Goal: Task Accomplishment & Management: Use online tool/utility

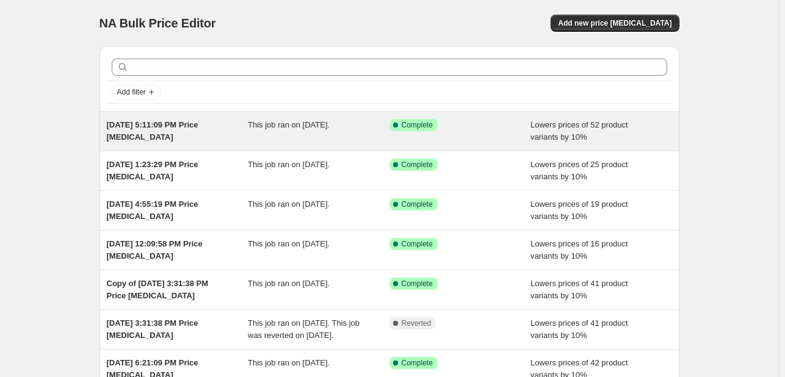
click at [481, 126] on div "Success Complete Complete" at bounding box center [451, 125] width 123 height 12
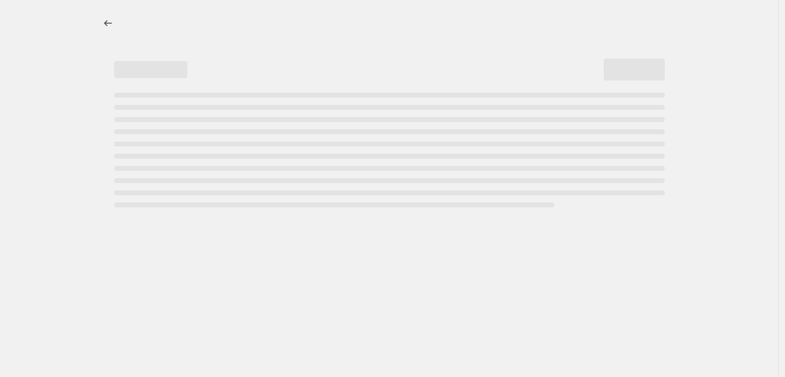
select select "percentage"
select select "no_change"
select select "tag"
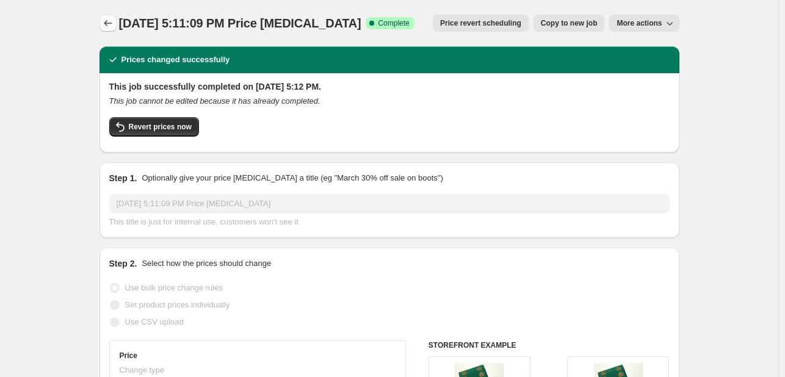
click at [111, 19] on icon "Price change jobs" at bounding box center [108, 23] width 12 height 12
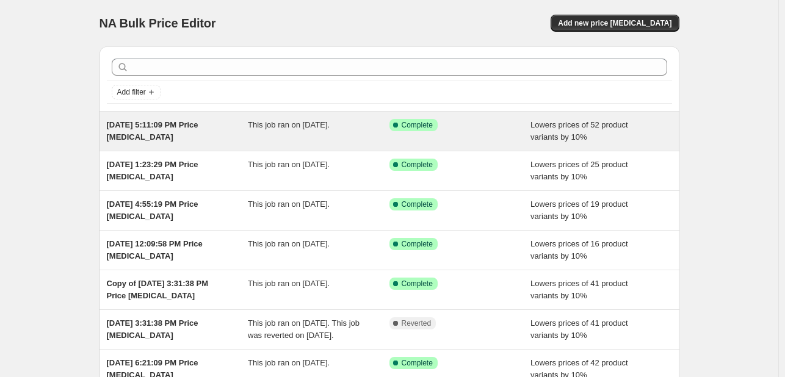
click at [472, 128] on div "Success Complete Complete" at bounding box center [451, 125] width 123 height 12
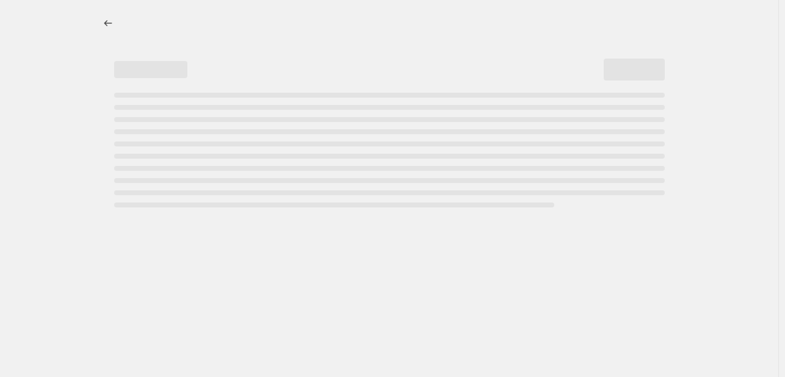
select select "percentage"
select select "no_change"
select select "tag"
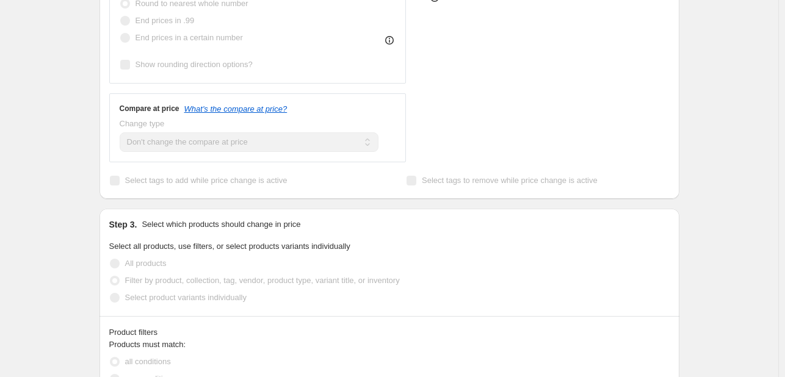
scroll to position [672, 0]
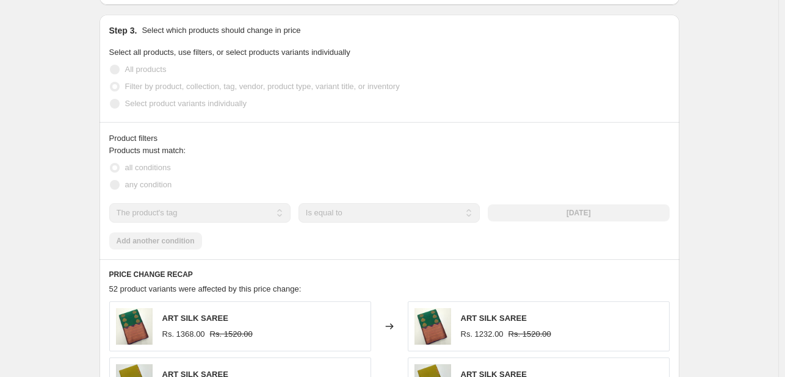
drag, startPoint x: 561, startPoint y: 216, endPoint x: 600, endPoint y: 216, distance: 38.5
click at [600, 216] on div "[DATE]" at bounding box center [578, 213] width 181 height 17
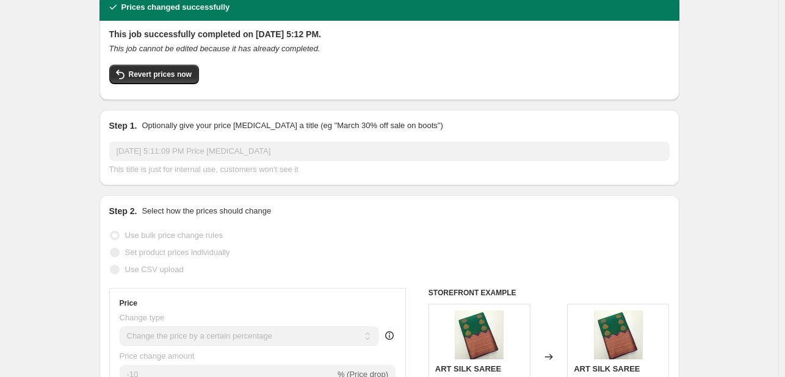
scroll to position [0, 0]
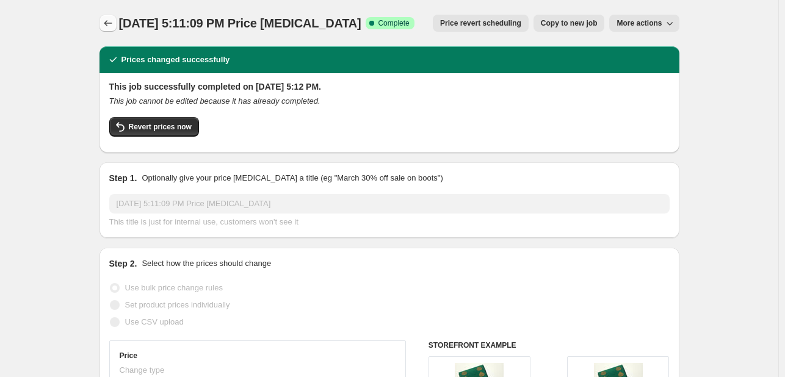
click at [107, 27] on icon "Price change jobs" at bounding box center [108, 23] width 12 height 12
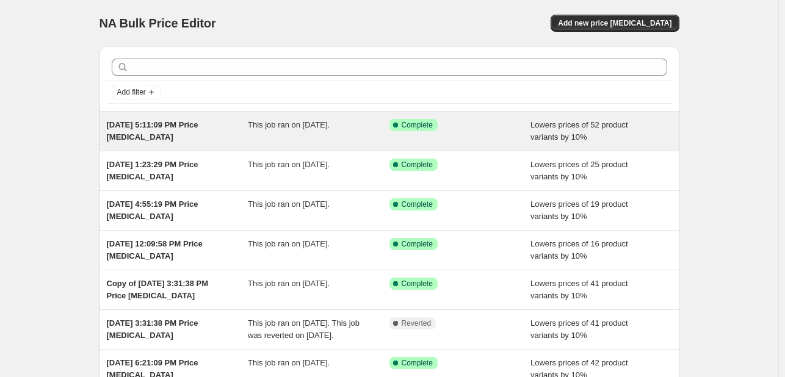
click at [464, 133] on div "Success Complete Complete" at bounding box center [461, 131] width 142 height 24
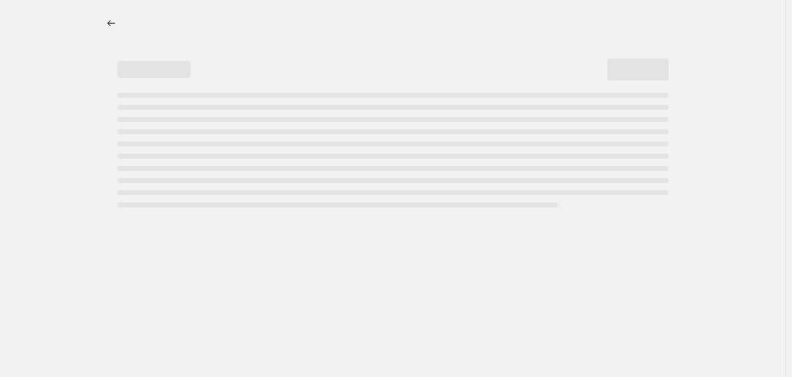
select select "percentage"
select select "no_change"
select select "tag"
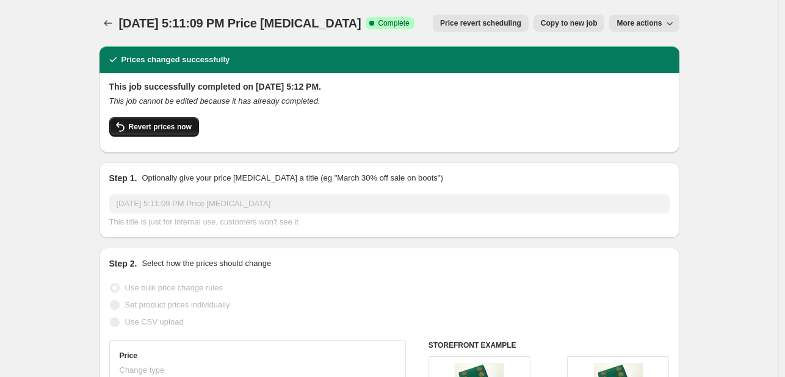
click at [181, 129] on span "Revert prices now" at bounding box center [160, 127] width 63 height 10
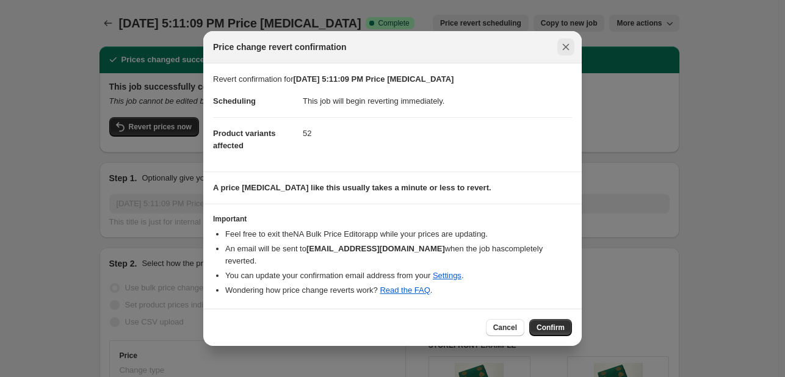
click at [562, 51] on icon "Close" at bounding box center [566, 47] width 12 height 12
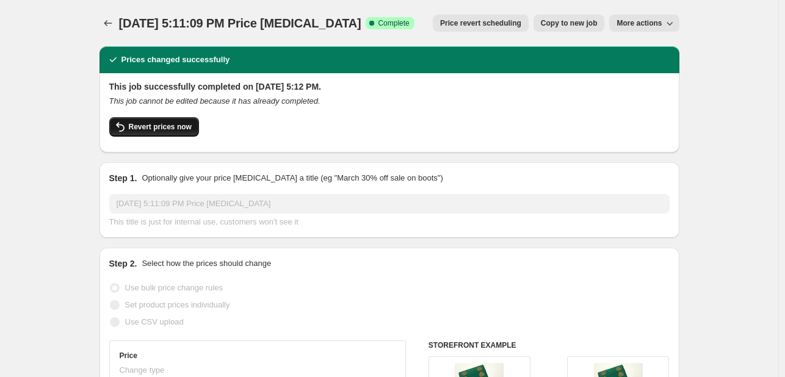
click at [164, 131] on span "Revert prices now" at bounding box center [160, 127] width 63 height 10
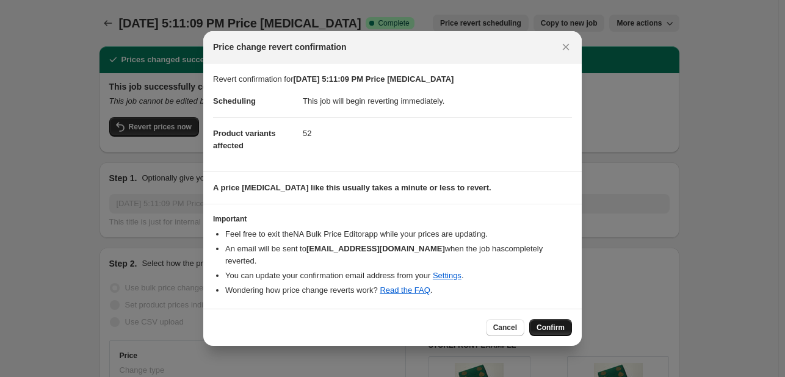
click at [544, 323] on span "Confirm" at bounding box center [551, 328] width 28 height 10
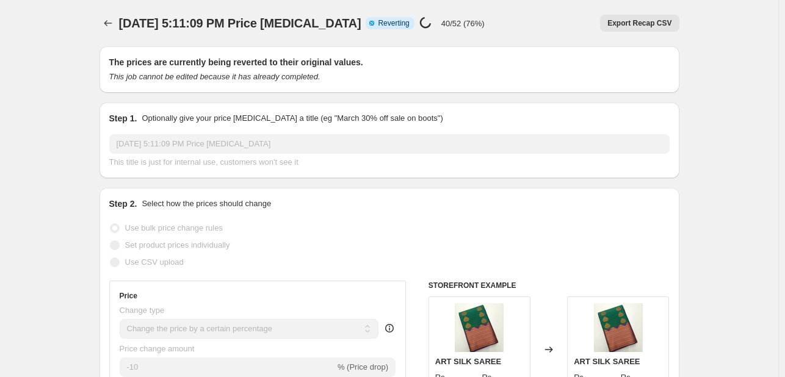
select select "percentage"
select select "no_change"
select select "tag"
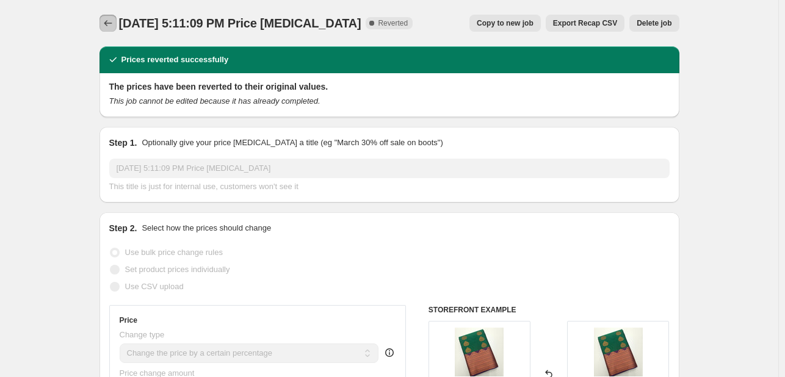
click at [110, 23] on icon "Price change jobs" at bounding box center [108, 23] width 8 height 6
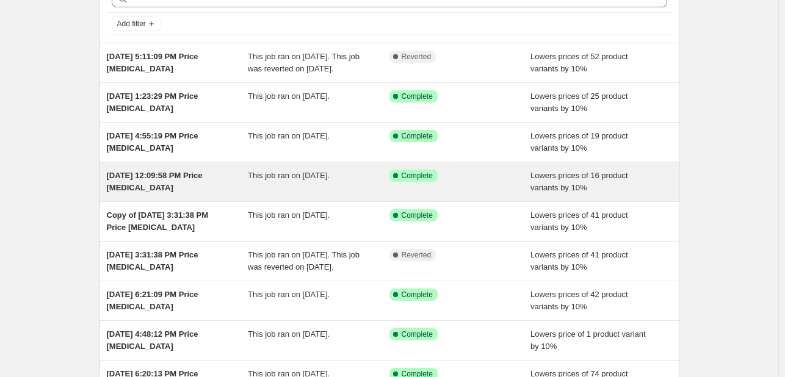
scroll to position [61, 0]
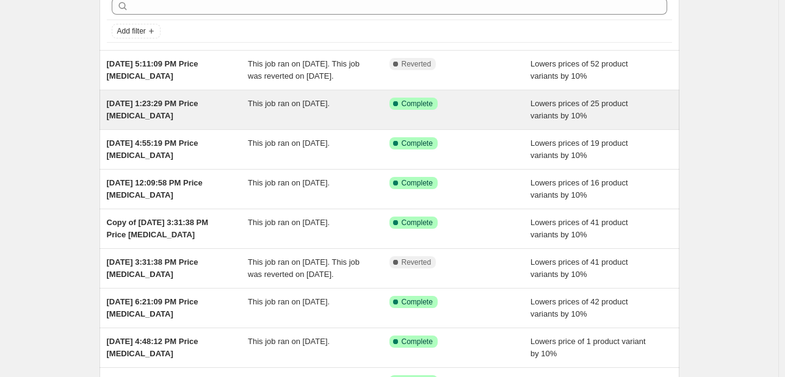
click at [496, 122] on div "Success Complete Complete" at bounding box center [461, 110] width 142 height 24
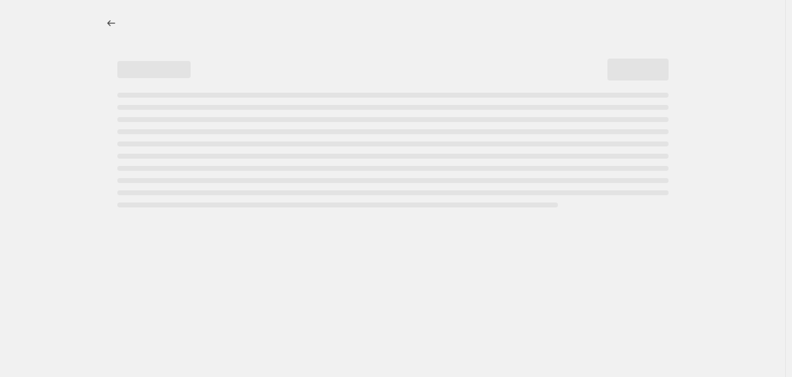
select select "percentage"
select select "no_change"
select select "tag"
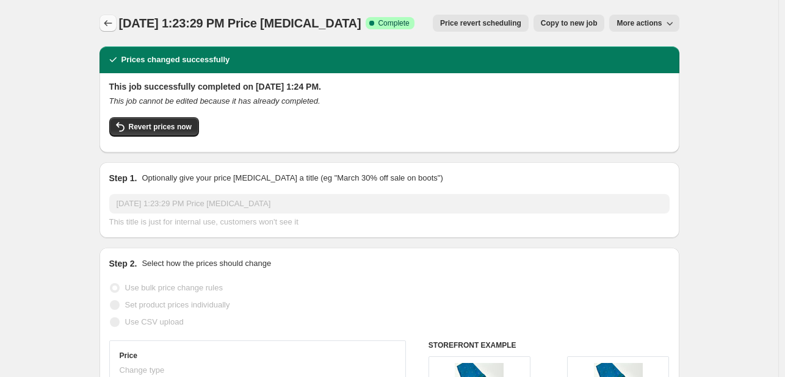
click at [107, 20] on icon "Price change jobs" at bounding box center [108, 23] width 12 height 12
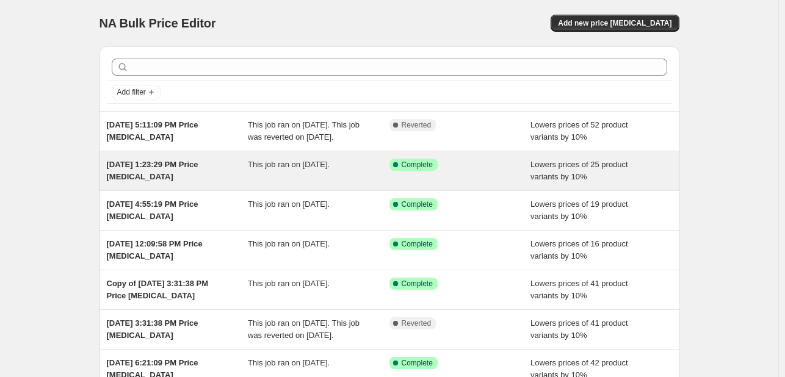
click at [450, 183] on div "Success Complete Complete" at bounding box center [461, 171] width 142 height 24
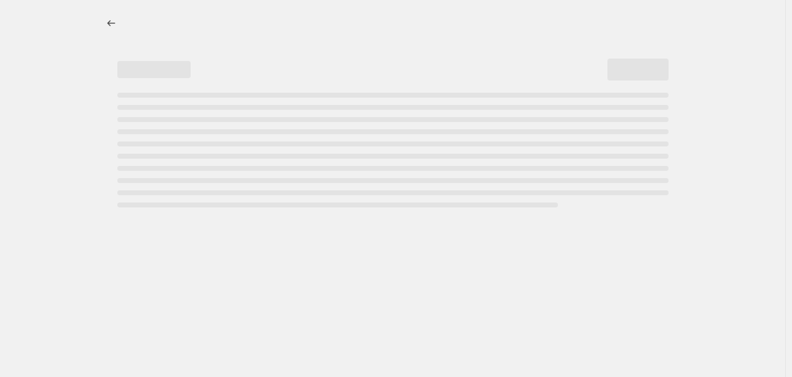
select select "percentage"
select select "no_change"
select select "tag"
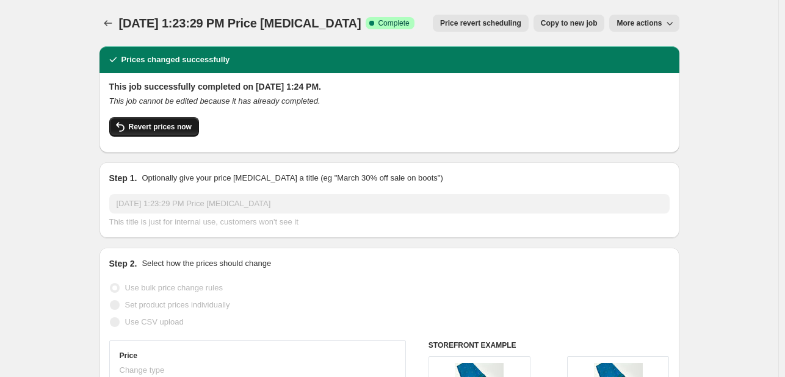
click at [184, 125] on span "Revert prices now" at bounding box center [160, 127] width 63 height 10
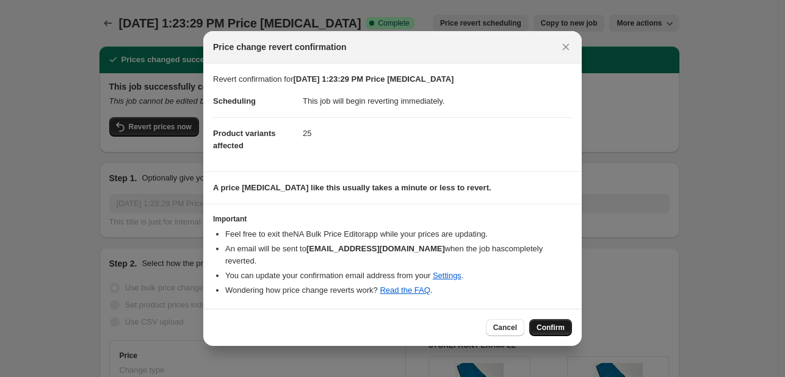
click at [537, 321] on button "Confirm" at bounding box center [551, 327] width 43 height 17
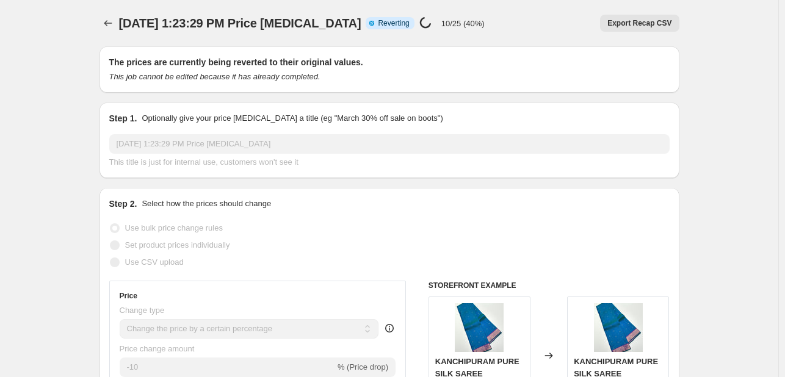
select select "percentage"
select select "no_change"
select select "tag"
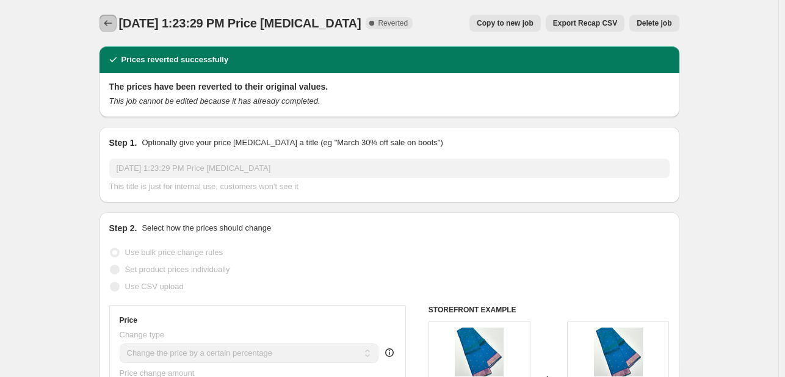
click at [107, 23] on icon "Price change jobs" at bounding box center [108, 23] width 8 height 6
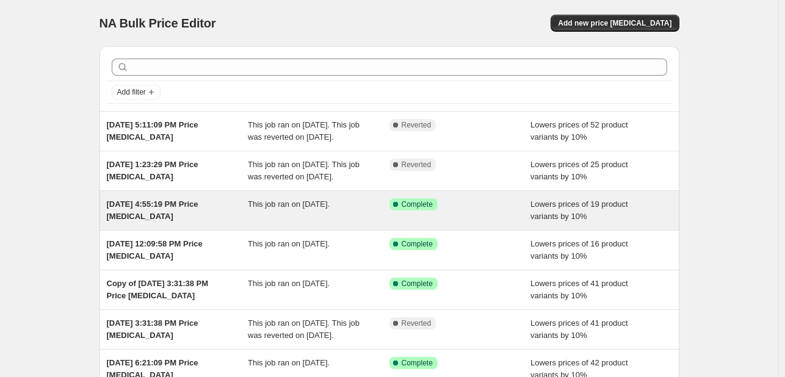
scroll to position [61, 0]
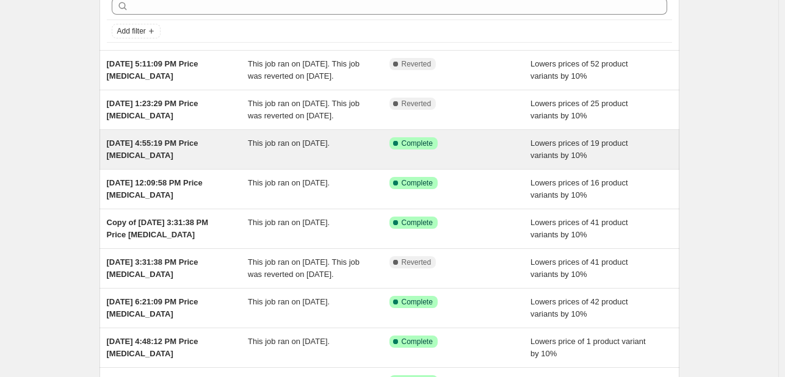
click at [497, 169] on div "[DATE] 4:55:19 PM Price [MEDICAL_DATA] This job ran on [DATE]. Success Complete…" at bounding box center [390, 149] width 580 height 39
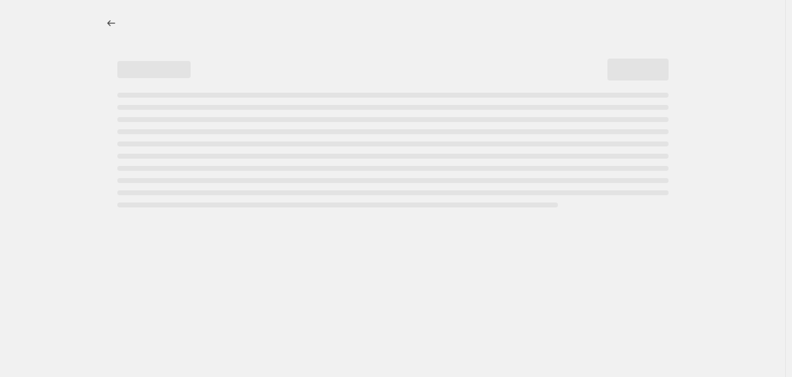
select select "percentage"
select select "no_change"
select select "tag"
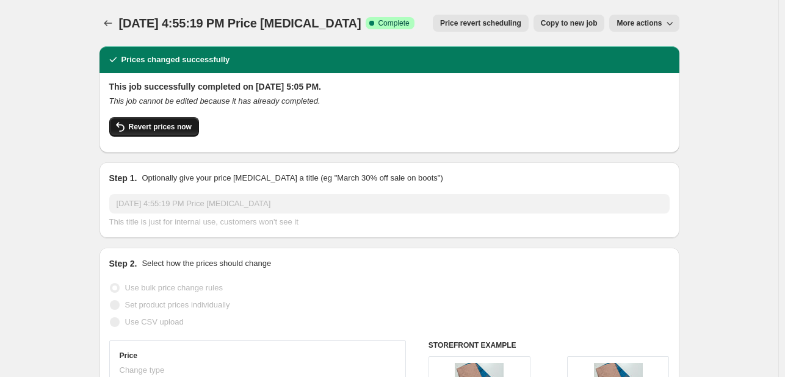
click at [139, 126] on span "Revert prices now" at bounding box center [160, 127] width 63 height 10
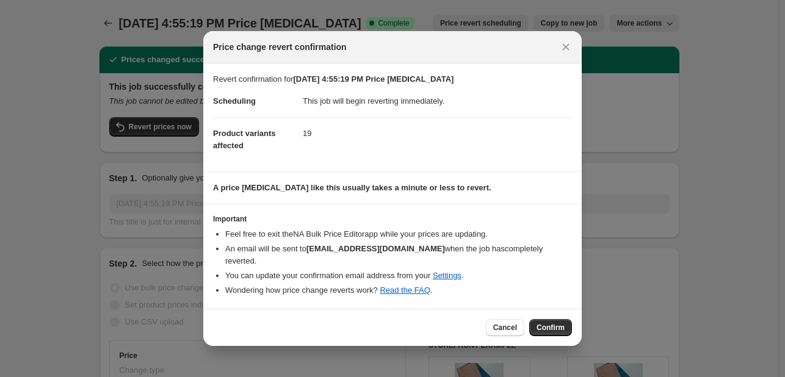
click at [563, 323] on span "Confirm" at bounding box center [551, 328] width 28 height 10
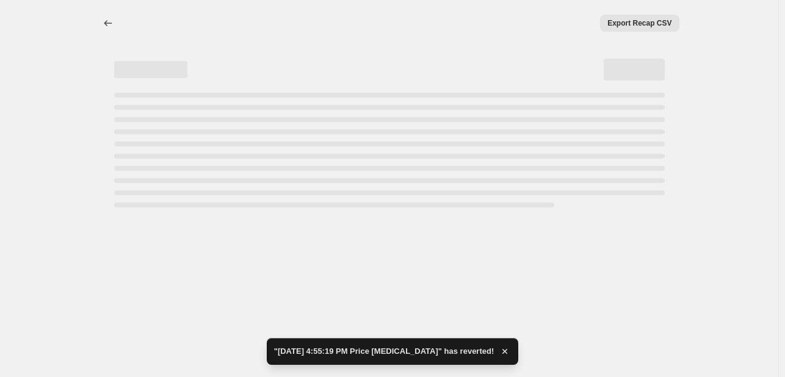
select select "percentage"
select select "no_change"
select select "tag"
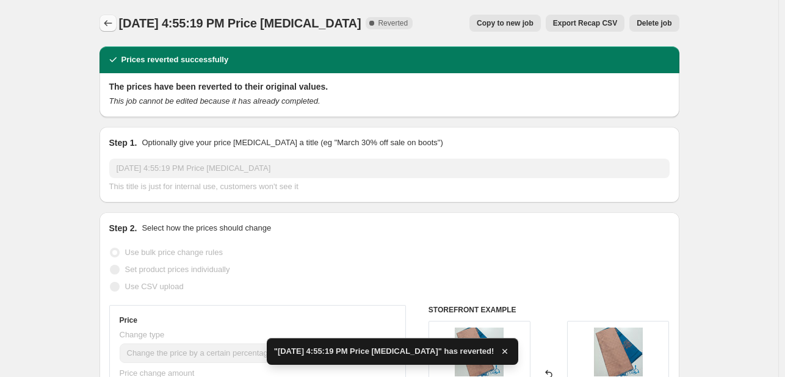
click at [106, 23] on icon "Price change jobs" at bounding box center [108, 23] width 12 height 12
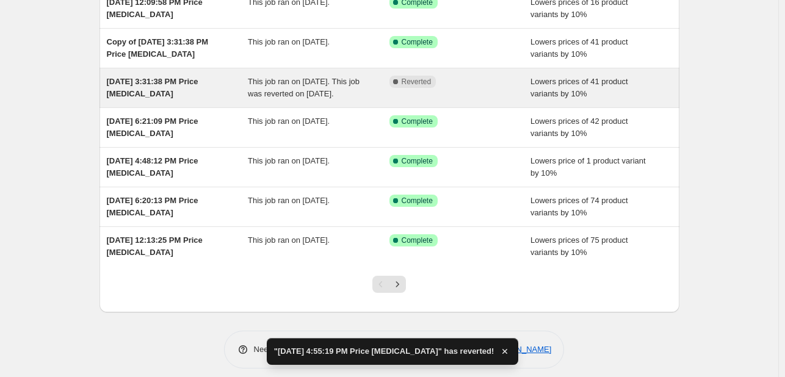
scroll to position [244, 0]
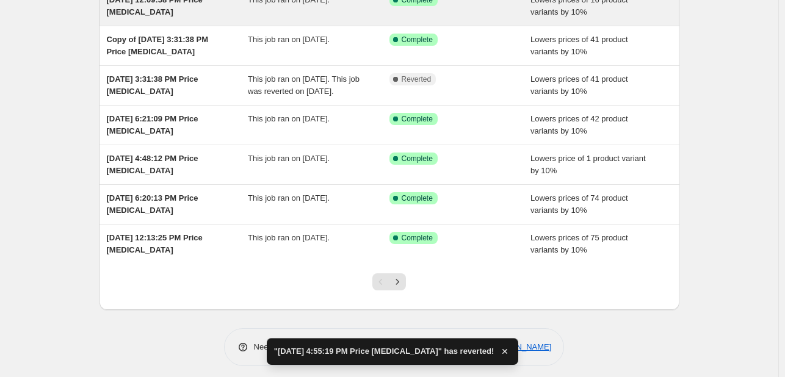
click at [333, 18] on div "This job ran on [DATE]." at bounding box center [319, 6] width 142 height 24
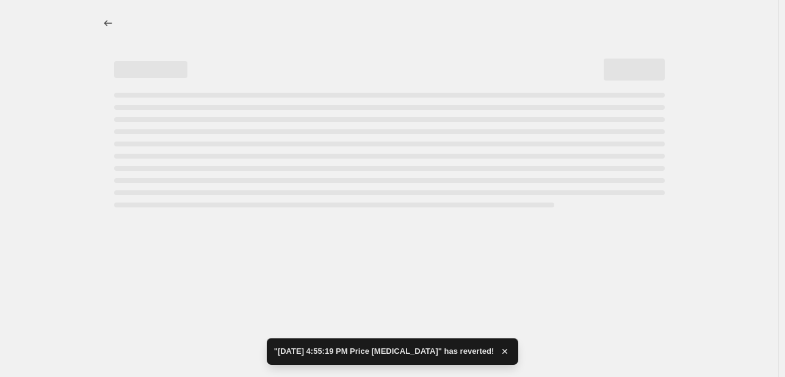
select select "percentage"
select select "no_change"
select select "tag"
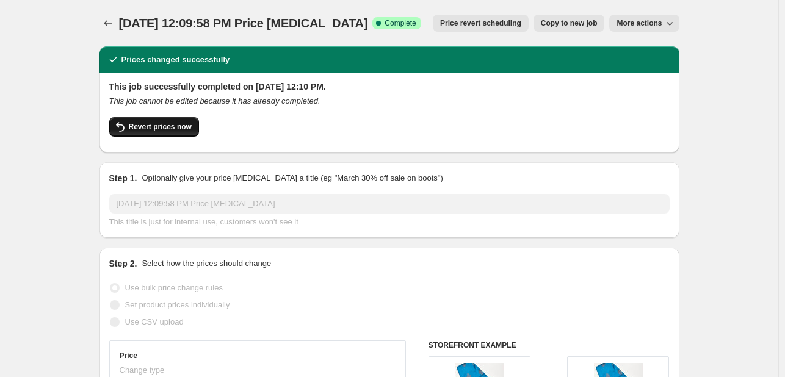
click at [142, 123] on span "Revert prices now" at bounding box center [160, 127] width 63 height 10
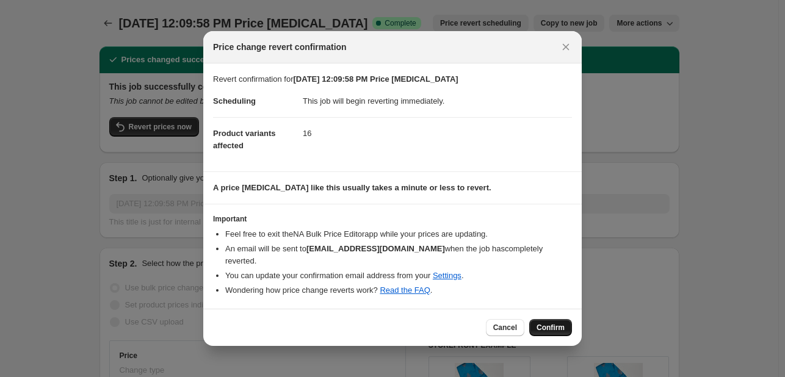
click at [544, 326] on span "Confirm" at bounding box center [551, 328] width 28 height 10
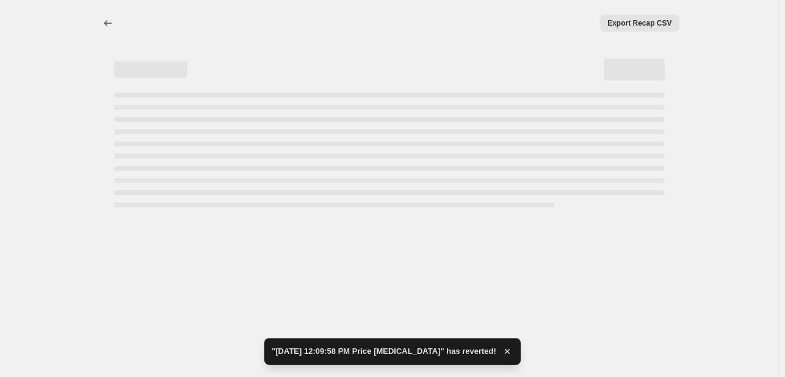
select select "percentage"
select select "no_change"
select select "tag"
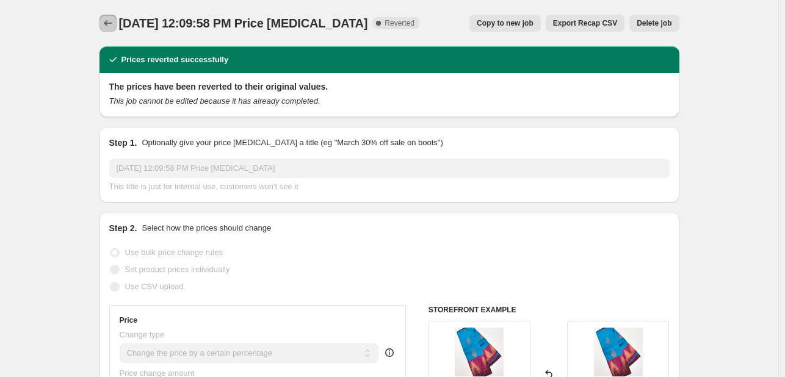
click at [115, 15] on button "Price change jobs" at bounding box center [108, 23] width 17 height 17
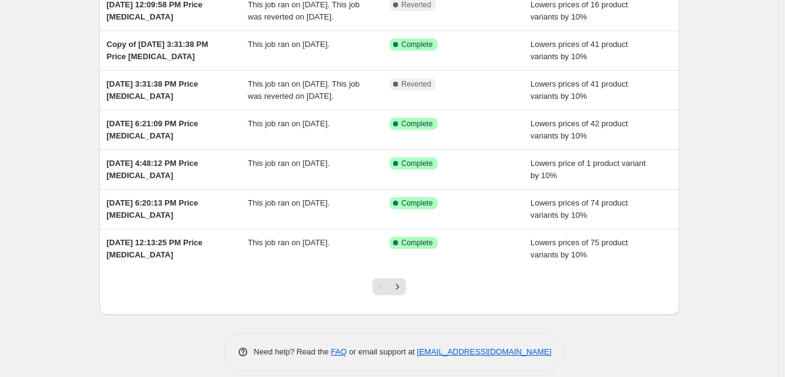
scroll to position [244, 0]
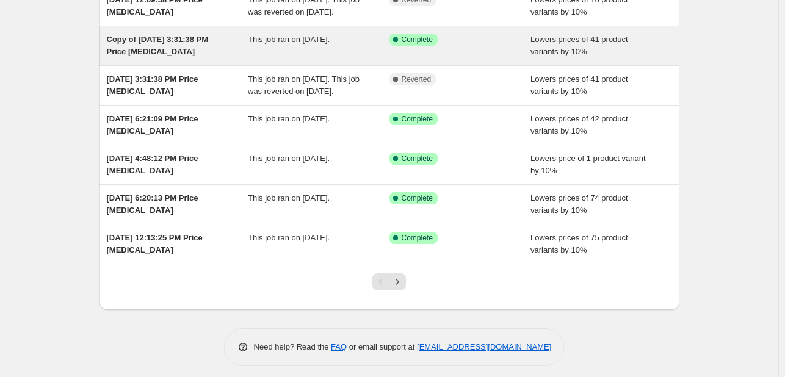
click at [479, 58] on div "Success Complete Complete" at bounding box center [461, 46] width 142 height 24
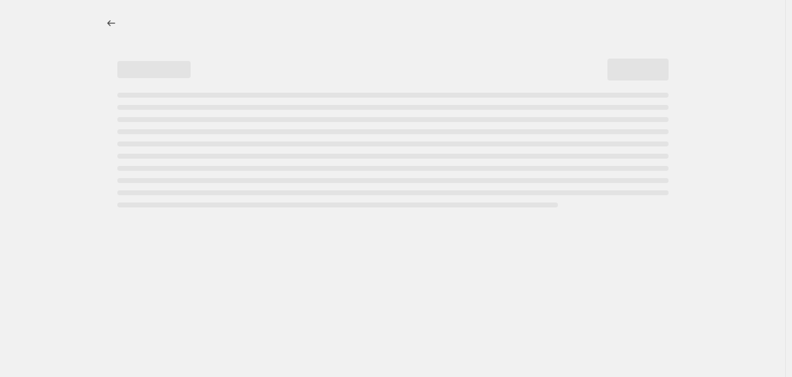
select select "percentage"
select select "no_change"
select select "tag"
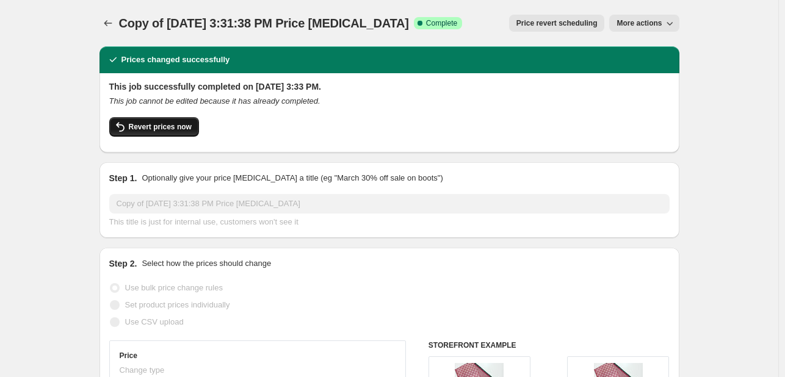
click at [158, 132] on button "Revert prices now" at bounding box center [154, 127] width 90 height 20
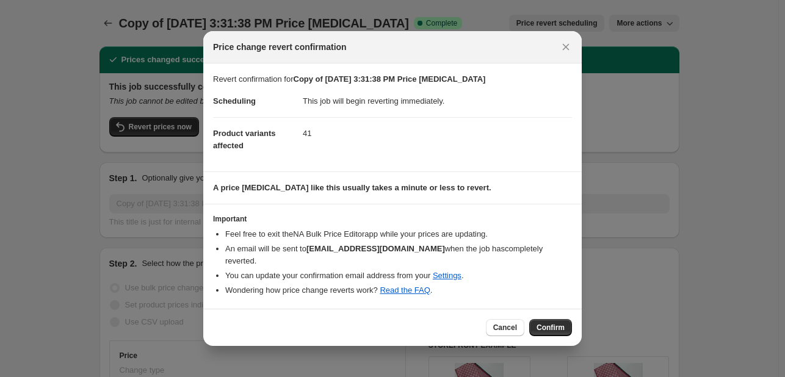
click at [562, 323] on span "Confirm" at bounding box center [551, 328] width 28 height 10
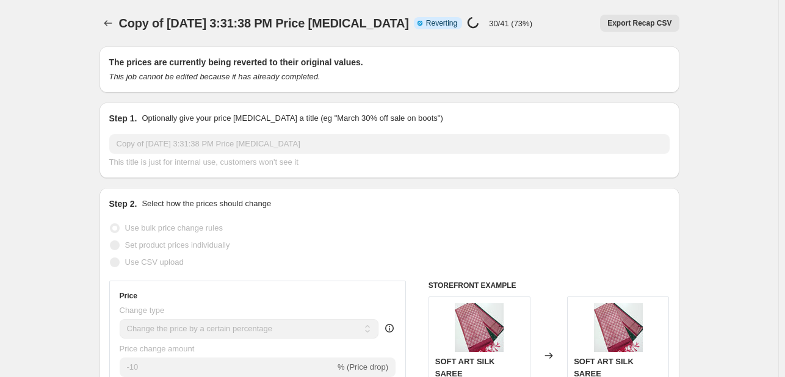
select select "percentage"
select select "no_change"
select select "tag"
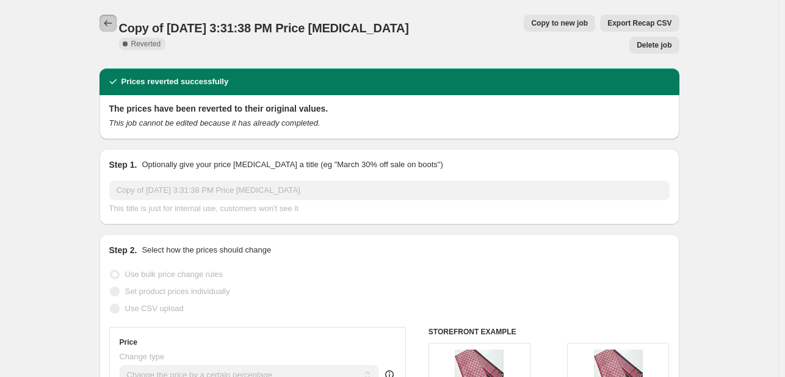
click at [112, 20] on icon "Price change jobs" at bounding box center [108, 23] width 12 height 12
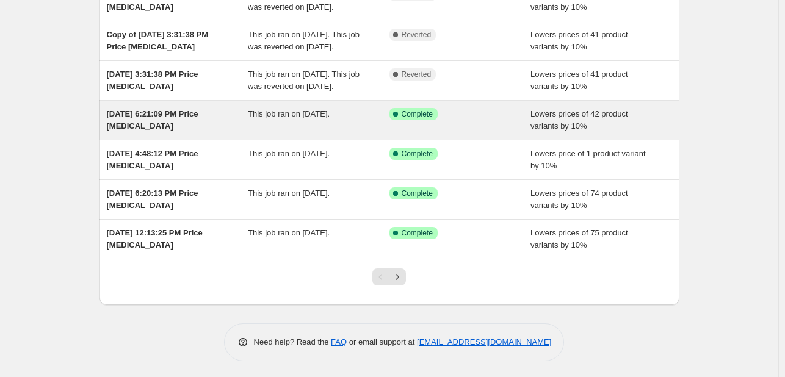
scroll to position [311, 0]
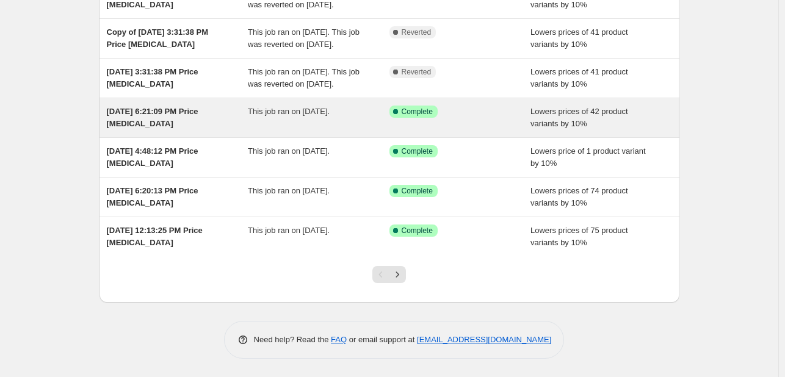
click at [484, 120] on div "Success Complete Complete" at bounding box center [461, 118] width 142 height 24
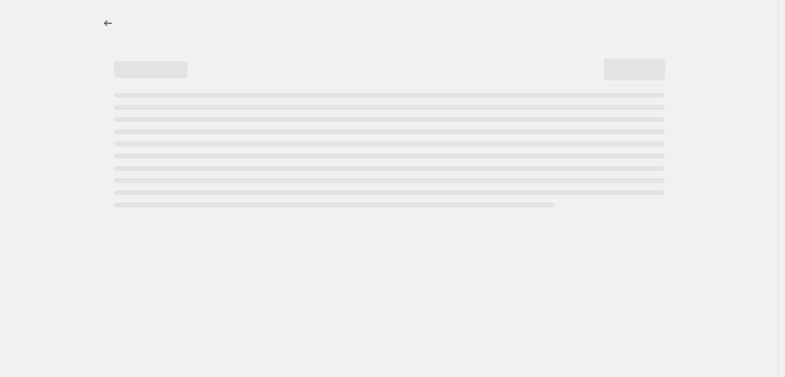
select select "percentage"
select select "no_change"
select select "tag"
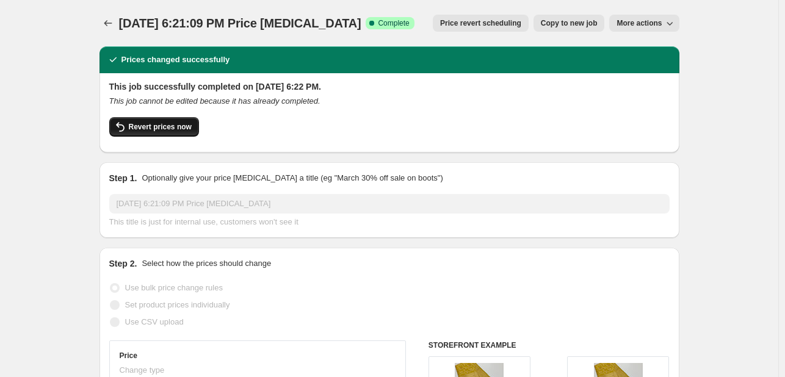
click at [147, 131] on span "Revert prices now" at bounding box center [160, 127] width 63 height 10
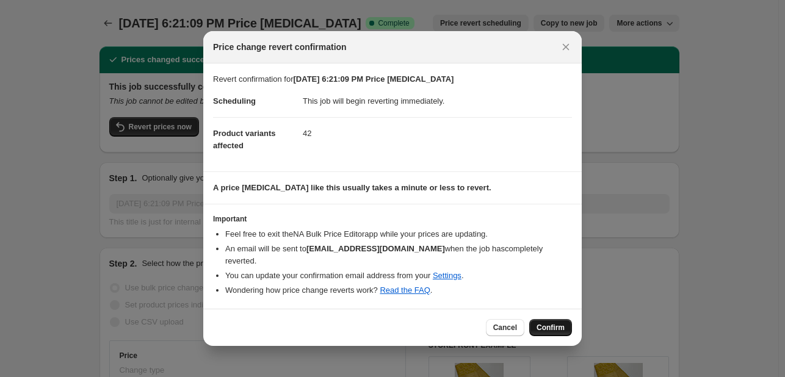
click at [566, 321] on button "Confirm" at bounding box center [551, 327] width 43 height 17
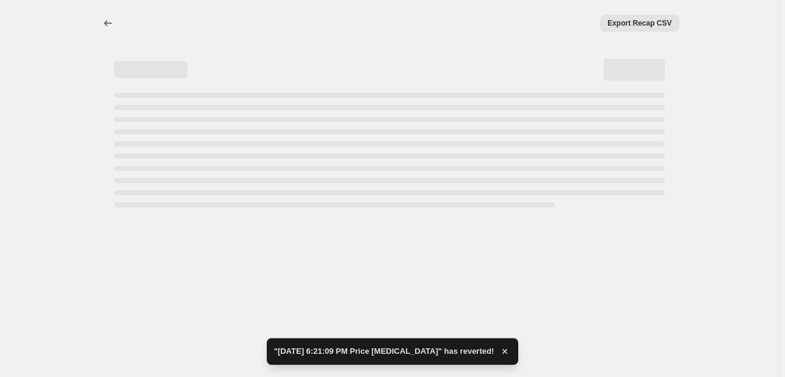
select select "percentage"
select select "no_change"
select select "tag"
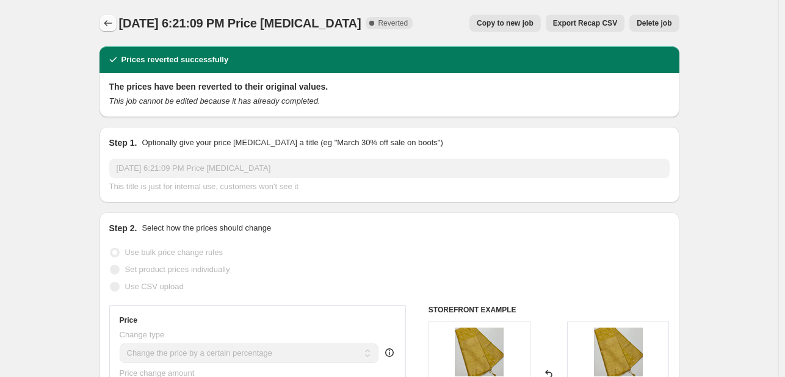
click at [114, 20] on icon "Price change jobs" at bounding box center [108, 23] width 12 height 12
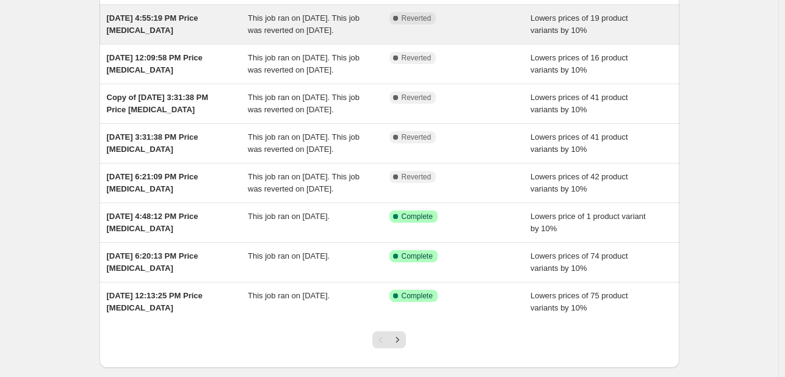
scroll to position [323, 0]
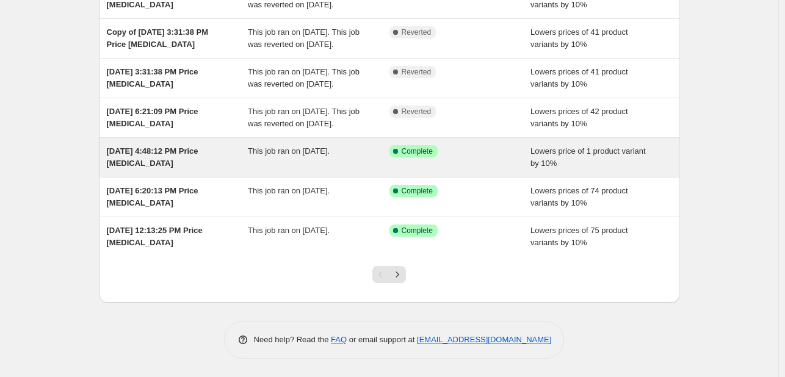
click at [484, 156] on div "Success Complete Complete" at bounding box center [451, 151] width 123 height 12
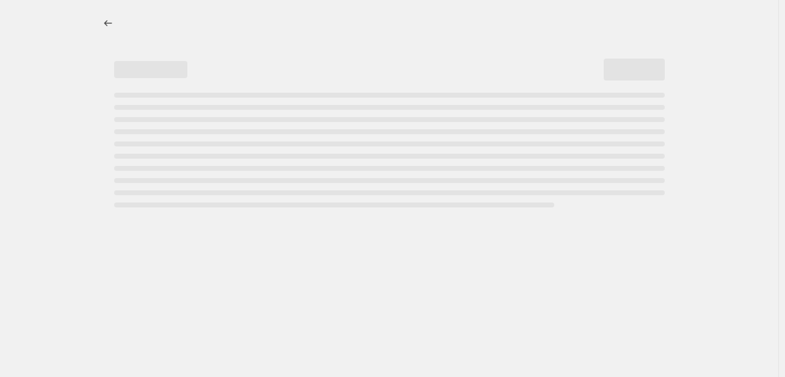
select select "percentage"
select select "no_change"
select select "tag"
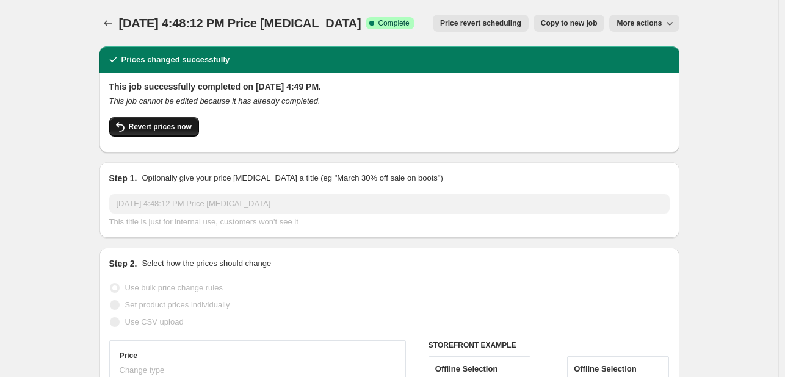
click at [166, 126] on span "Revert prices now" at bounding box center [160, 127] width 63 height 10
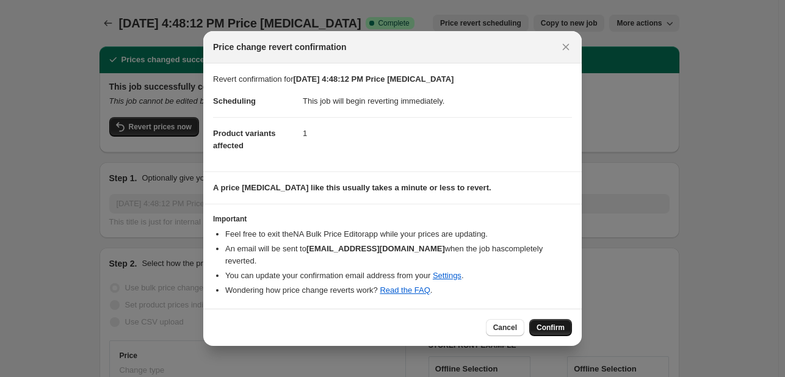
click at [539, 323] on span "Confirm" at bounding box center [551, 328] width 28 height 10
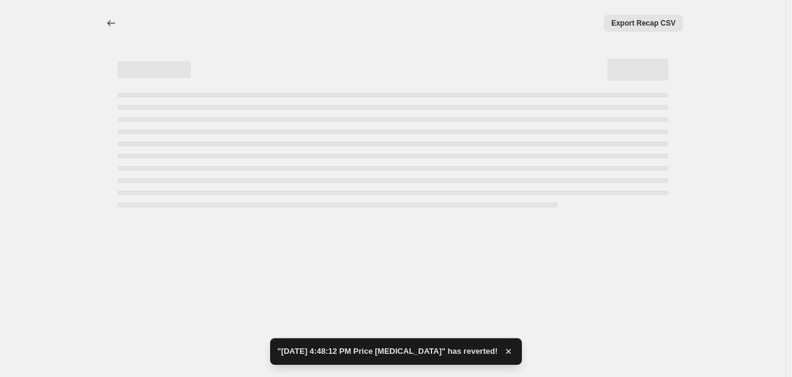
select select "percentage"
select select "no_change"
select select "tag"
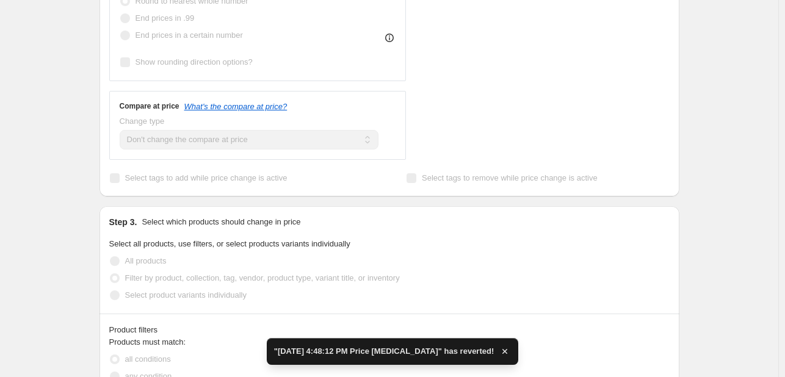
scroll to position [611, 0]
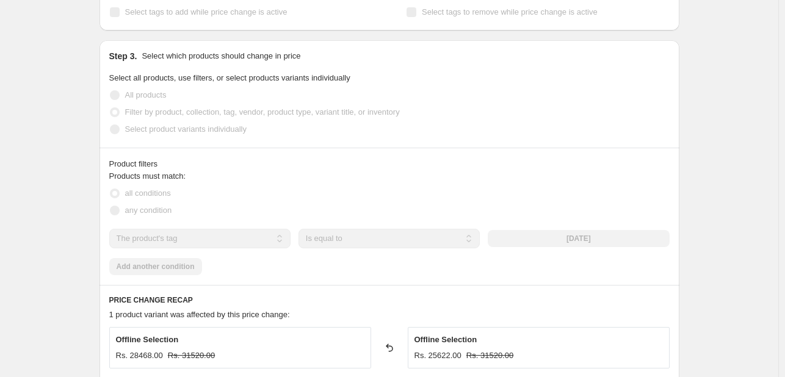
click at [530, 40] on div "Step 3. Select which products should change in price Select all products, use f…" at bounding box center [390, 93] width 580 height 107
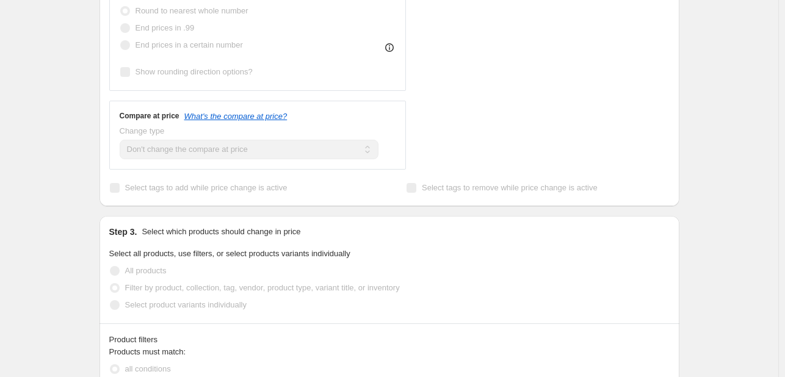
scroll to position [7, 0]
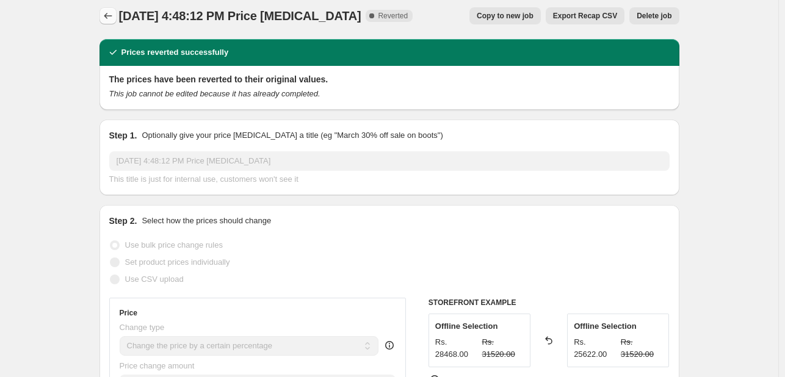
click at [105, 16] on icon "Price change jobs" at bounding box center [108, 16] width 12 height 12
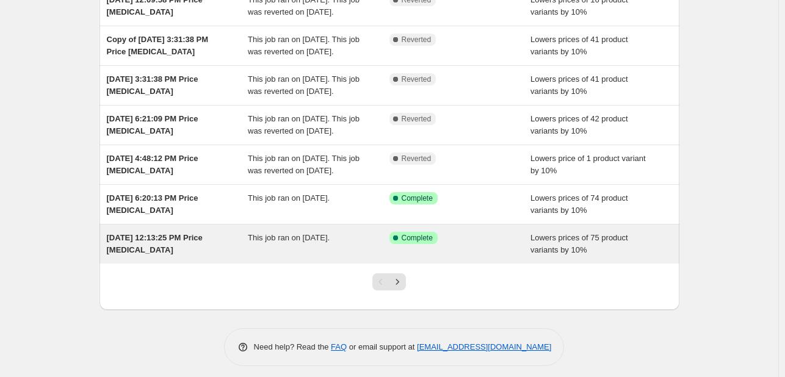
scroll to position [335, 0]
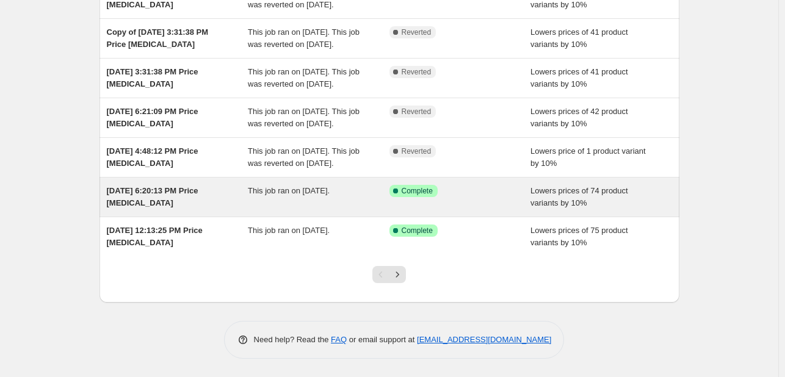
click at [461, 185] on div "Success Complete Complete" at bounding box center [451, 191] width 123 height 12
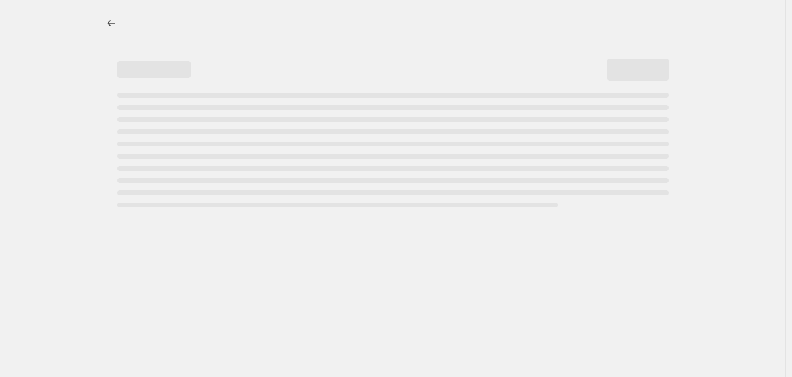
select select "percentage"
select select "no_change"
select select "tag"
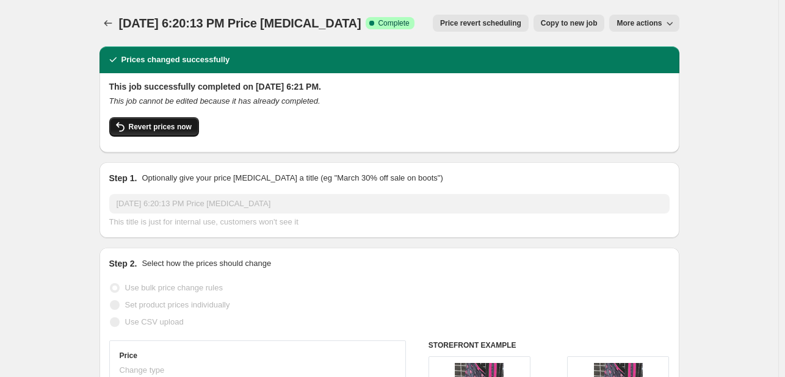
click at [155, 130] on span "Revert prices now" at bounding box center [160, 127] width 63 height 10
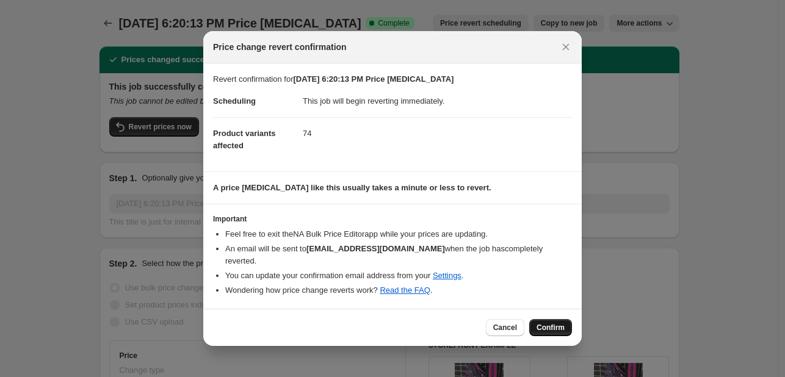
click at [547, 323] on span "Confirm" at bounding box center [551, 328] width 28 height 10
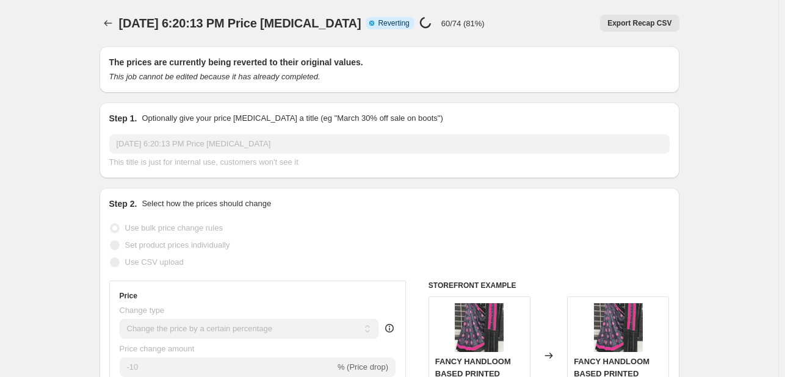
select select "percentage"
select select "no_change"
select select "tag"
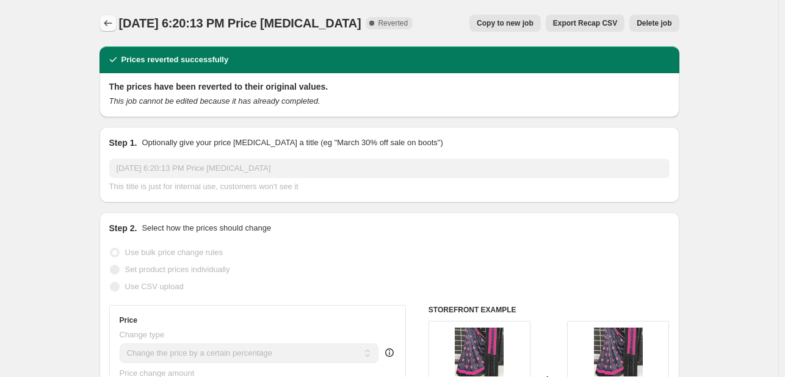
click at [109, 21] on icon "Price change jobs" at bounding box center [108, 23] width 8 height 6
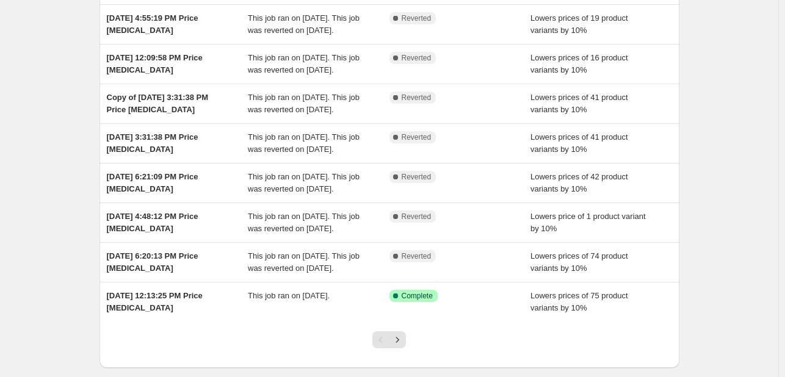
scroll to position [348, 0]
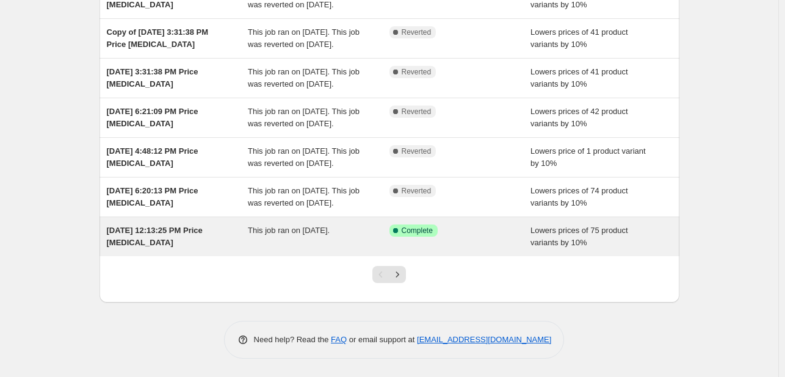
click at [339, 248] on div "This job ran on [DATE]." at bounding box center [319, 237] width 142 height 24
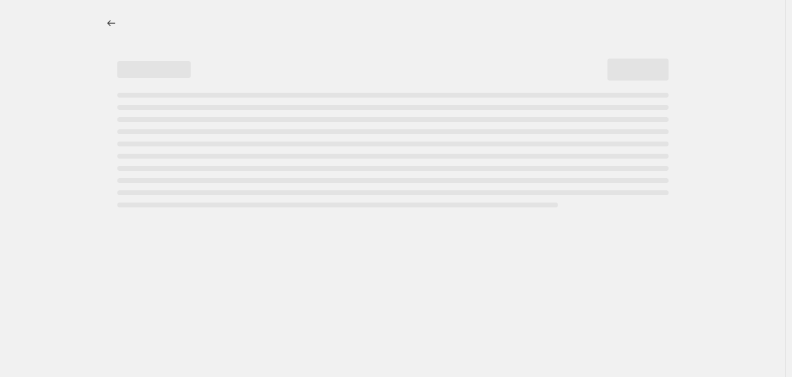
select select "percentage"
select select "no_change"
select select "tag"
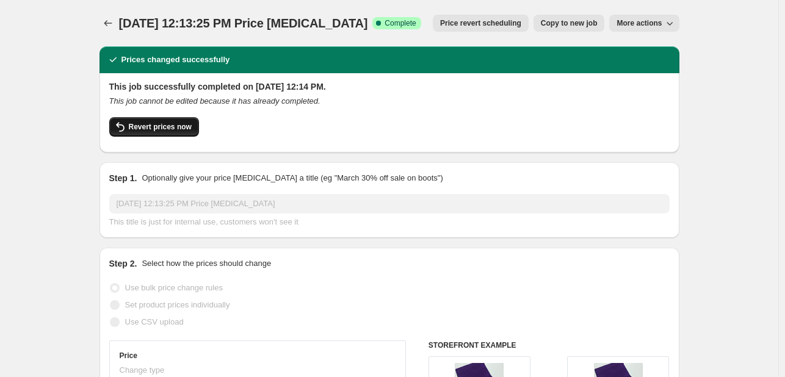
click at [168, 133] on button "Revert prices now" at bounding box center [154, 127] width 90 height 20
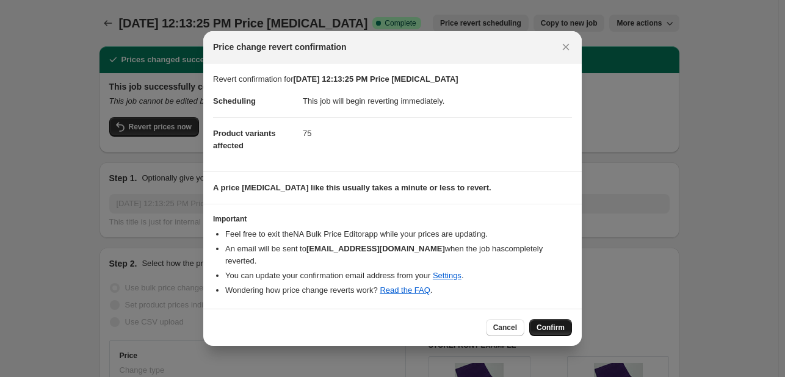
click at [539, 323] on span "Confirm" at bounding box center [551, 328] width 28 height 10
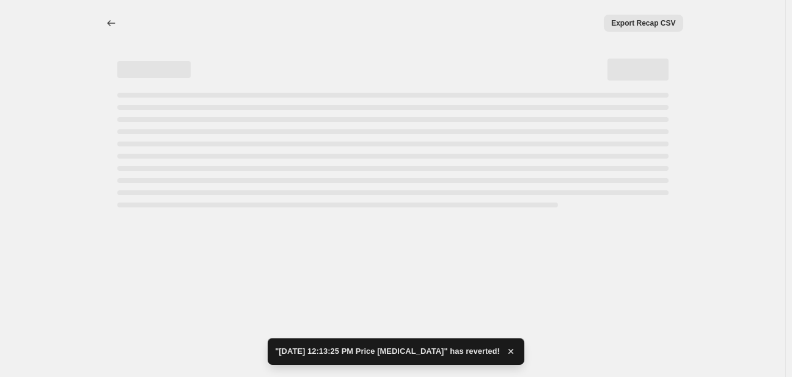
select select "percentage"
select select "no_change"
select select "tag"
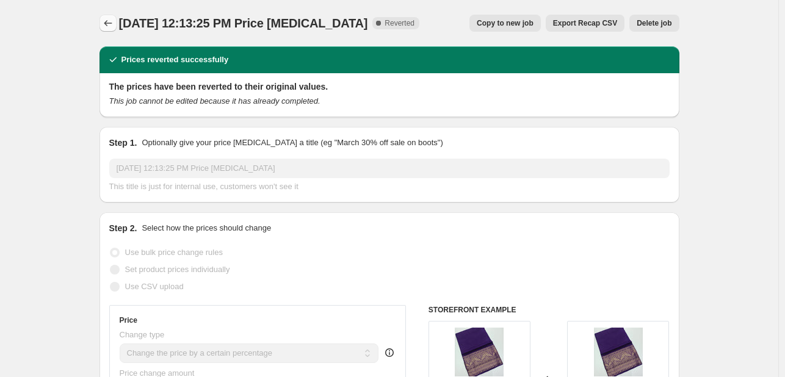
click at [111, 19] on icon "Price change jobs" at bounding box center [108, 23] width 12 height 12
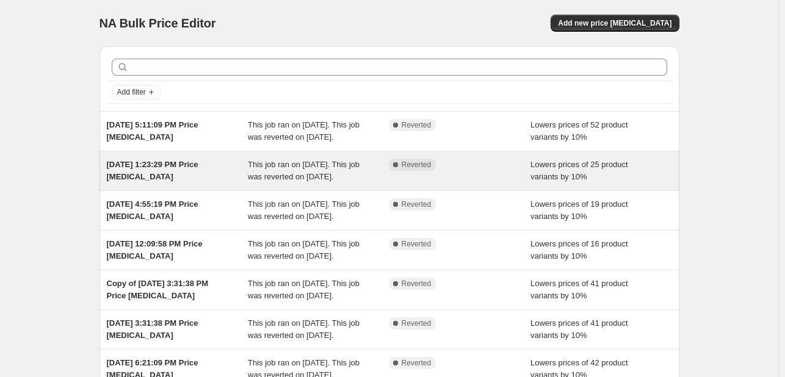
scroll to position [360, 0]
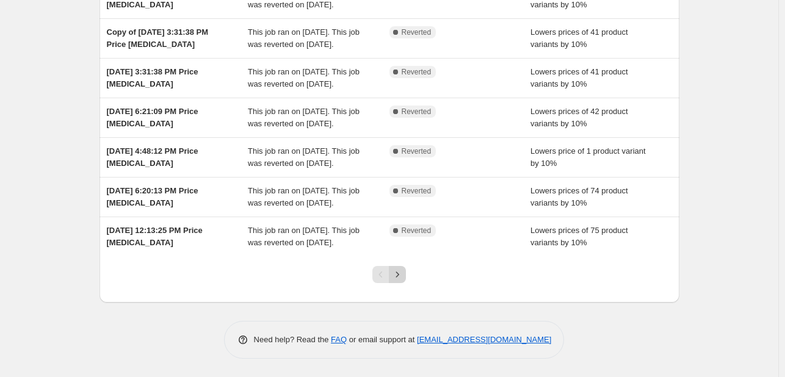
click at [401, 283] on button "Next" at bounding box center [397, 274] width 17 height 17
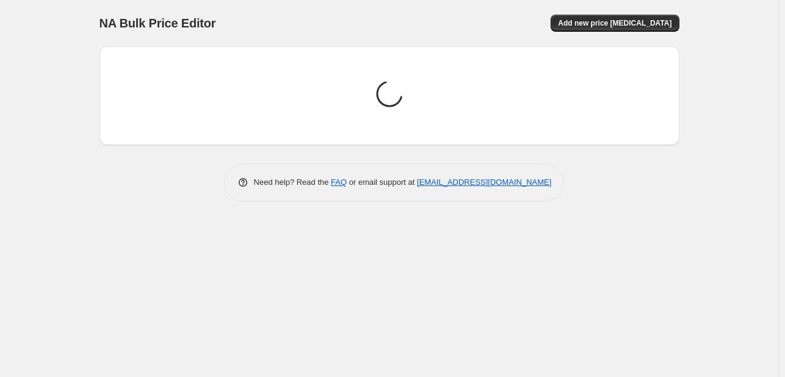
scroll to position [0, 0]
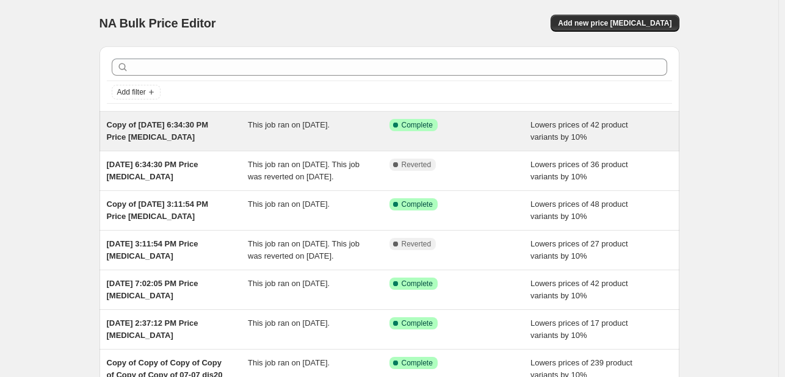
click at [355, 130] on div "This job ran on [DATE]." at bounding box center [319, 131] width 142 height 24
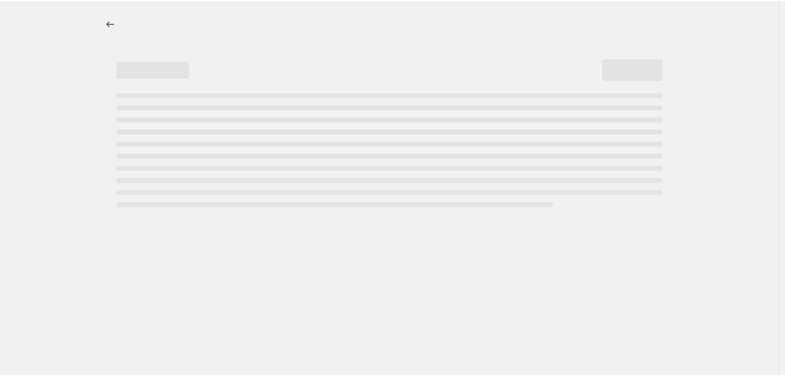
select select "percentage"
select select "no_change"
select select "tag"
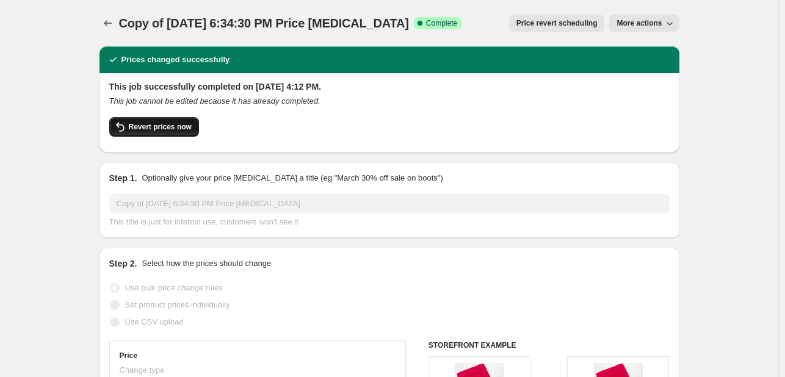
click at [153, 128] on span "Revert prices now" at bounding box center [160, 127] width 63 height 10
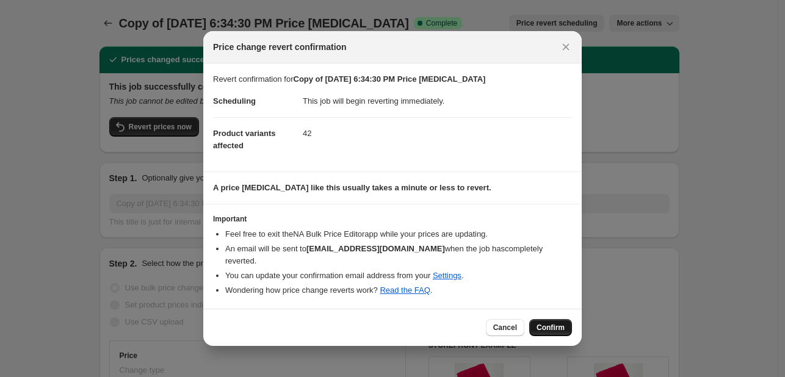
click at [544, 323] on span "Confirm" at bounding box center [551, 328] width 28 height 10
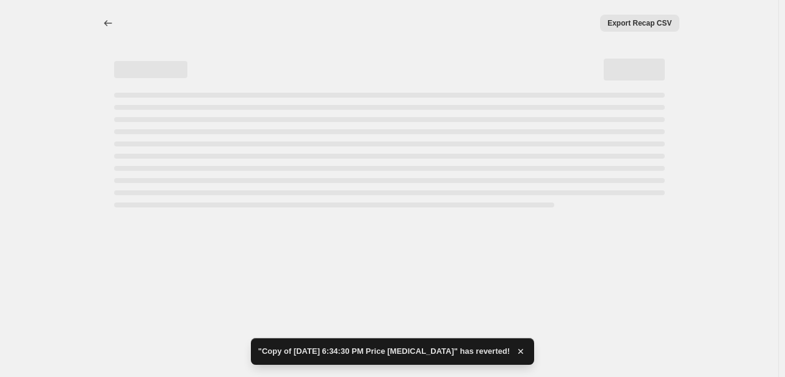
select select "percentage"
select select "no_change"
select select "tag"
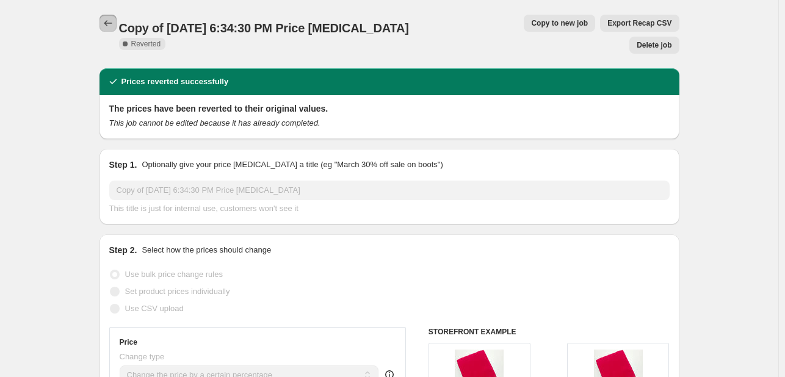
click at [114, 26] on icon "Price change jobs" at bounding box center [108, 23] width 12 height 12
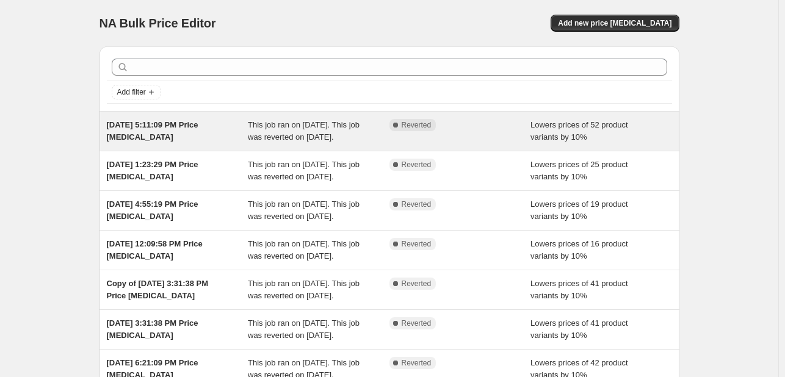
scroll to position [360, 0]
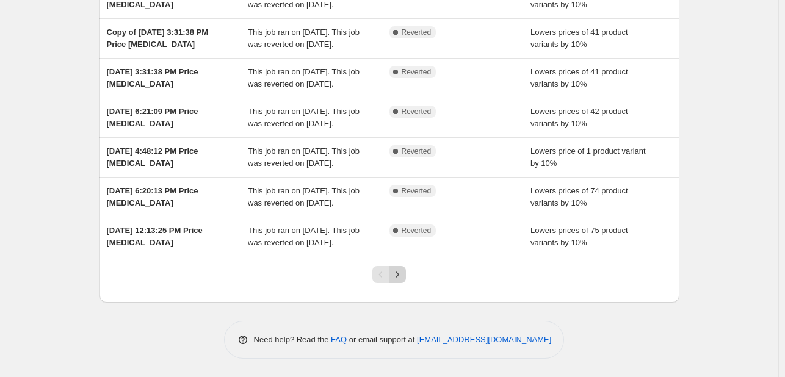
click at [403, 282] on button "Next" at bounding box center [397, 274] width 17 height 17
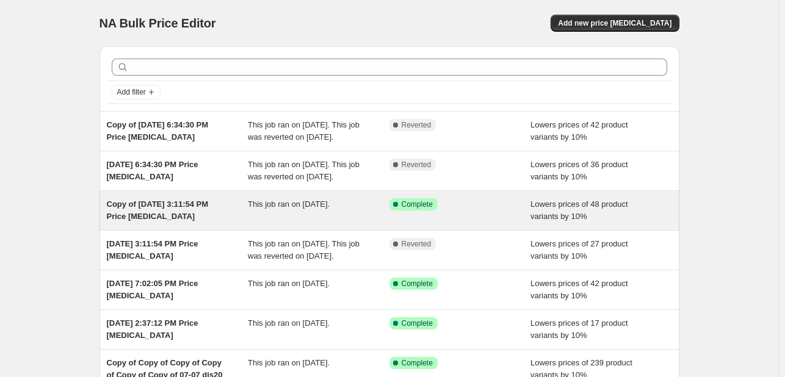
click at [478, 211] on div "Success Complete Complete" at bounding box center [451, 205] width 123 height 12
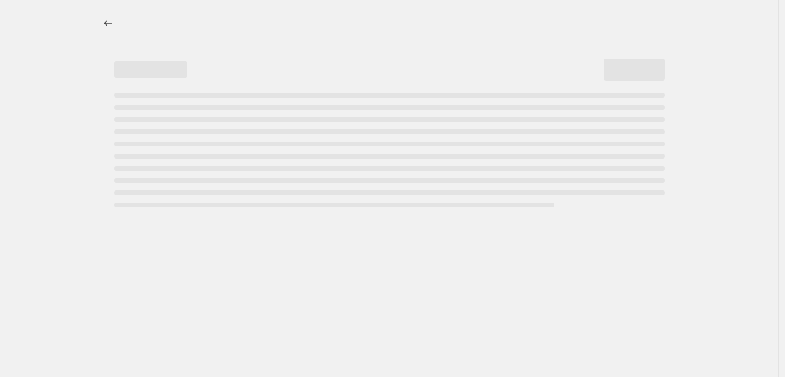
select select "percentage"
select select "no_change"
select select "tag"
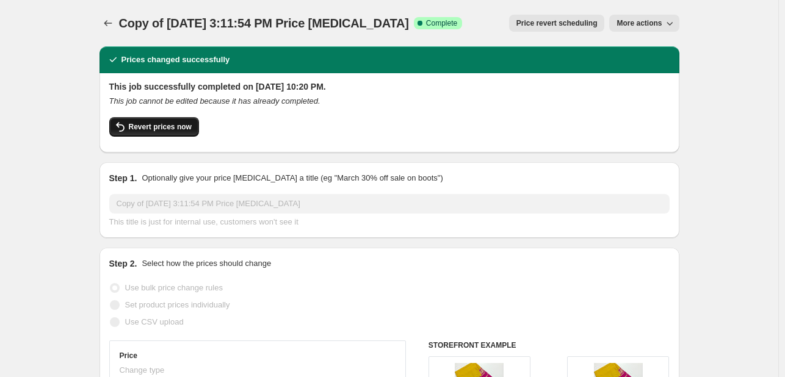
click at [178, 132] on button "Revert prices now" at bounding box center [154, 127] width 90 height 20
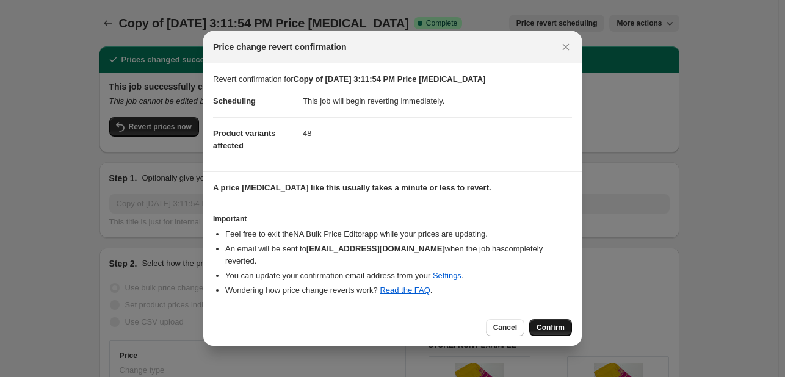
click at [554, 323] on span "Confirm" at bounding box center [551, 328] width 28 height 10
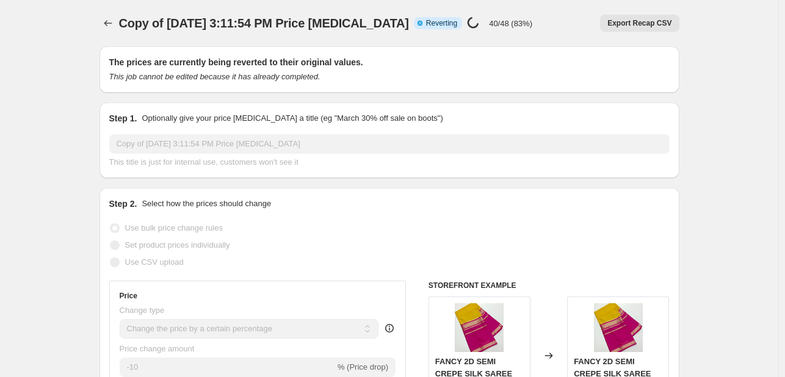
select select "percentage"
select select "no_change"
select select "tag"
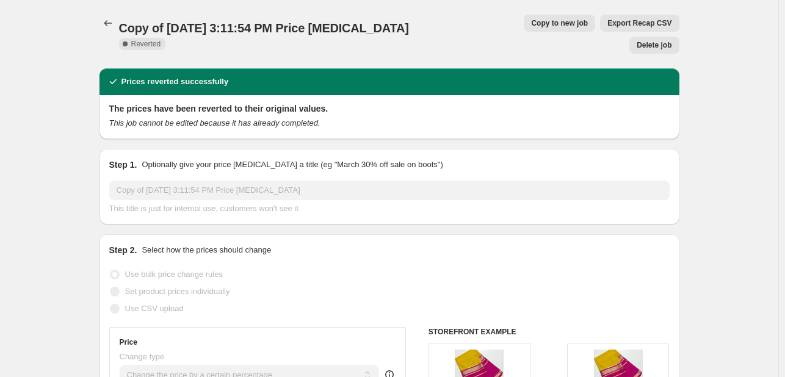
click at [104, 15] on div at bounding box center [110, 23] width 20 height 17
click at [112, 24] on icon "Price change jobs" at bounding box center [108, 23] width 8 height 6
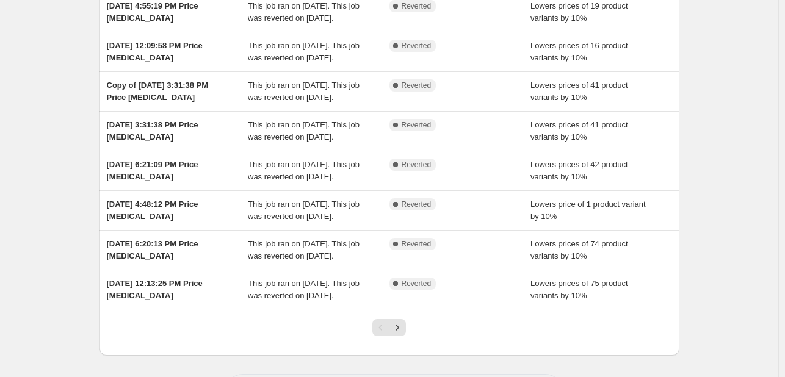
scroll to position [360, 0]
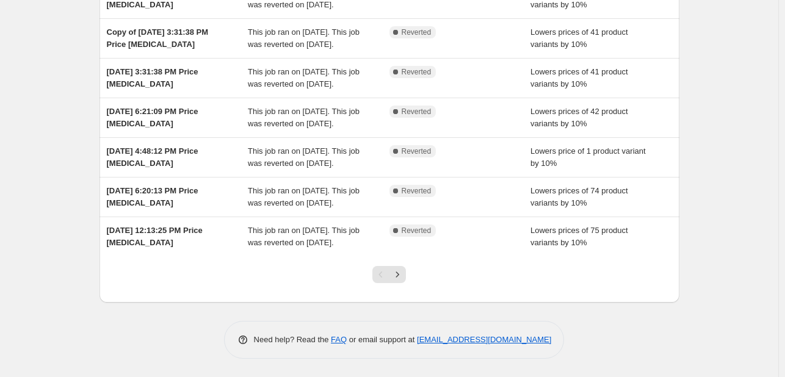
click at [401, 271] on icon "Next" at bounding box center [398, 275] width 12 height 12
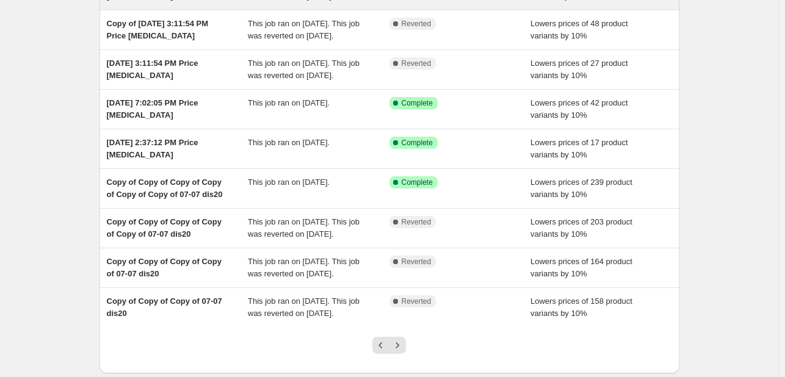
scroll to position [183, 0]
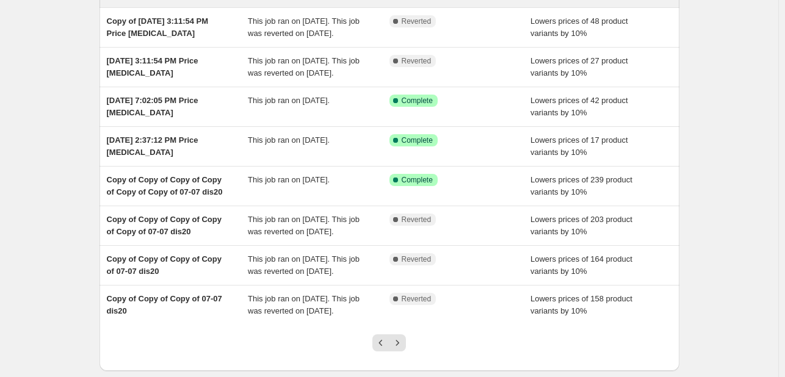
click at [475, 119] on div "Success Complete Complete" at bounding box center [461, 107] width 142 height 24
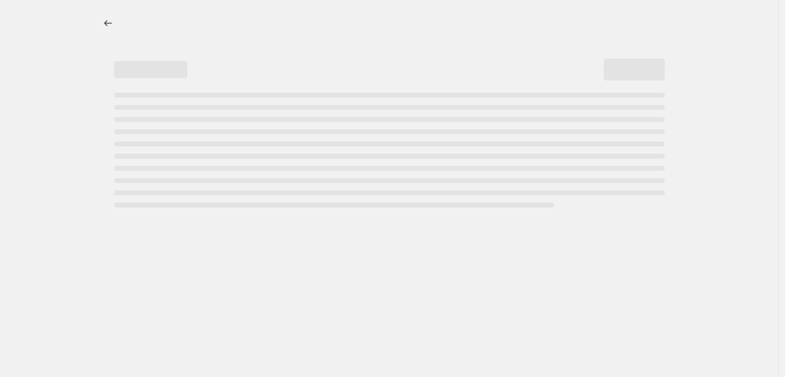
select select "percentage"
select select "no_change"
select select "tag"
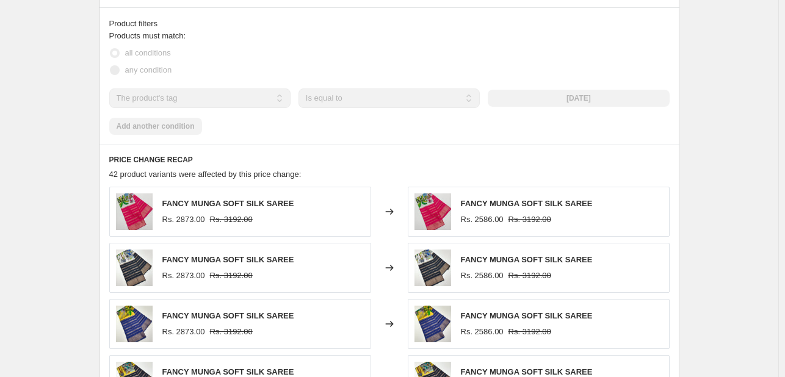
scroll to position [794, 0]
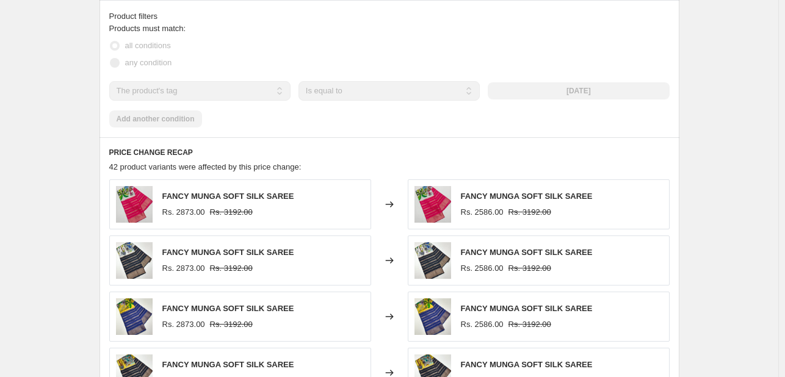
click at [559, 92] on div "[DATE]" at bounding box center [578, 90] width 181 height 17
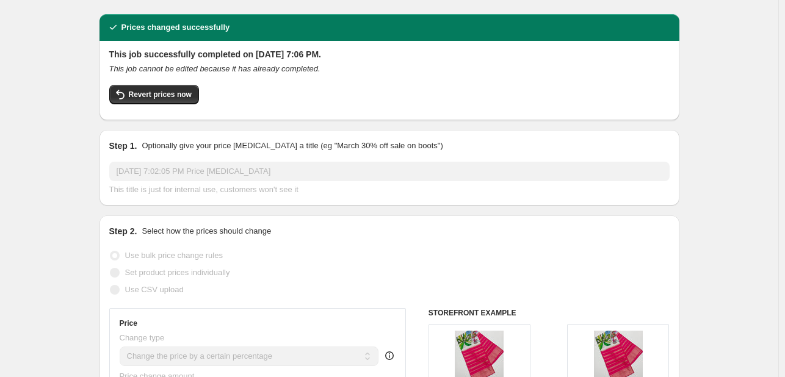
scroll to position [0, 0]
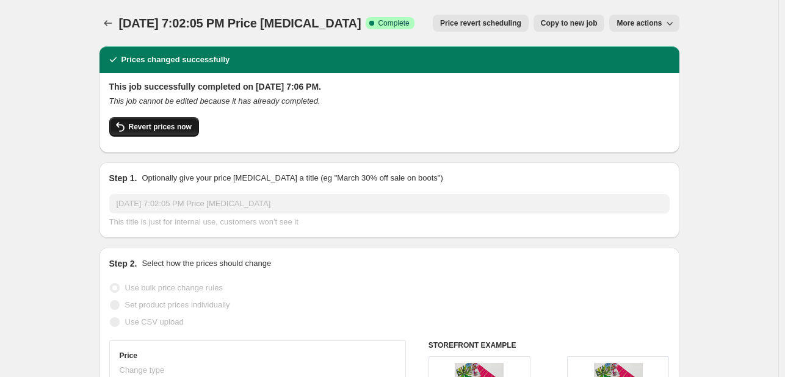
click at [156, 133] on button "Revert prices now" at bounding box center [154, 127] width 90 height 20
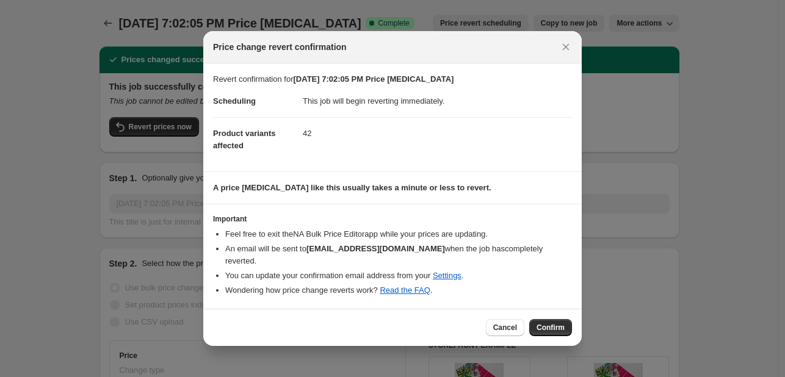
click at [539, 323] on span "Confirm" at bounding box center [551, 328] width 28 height 10
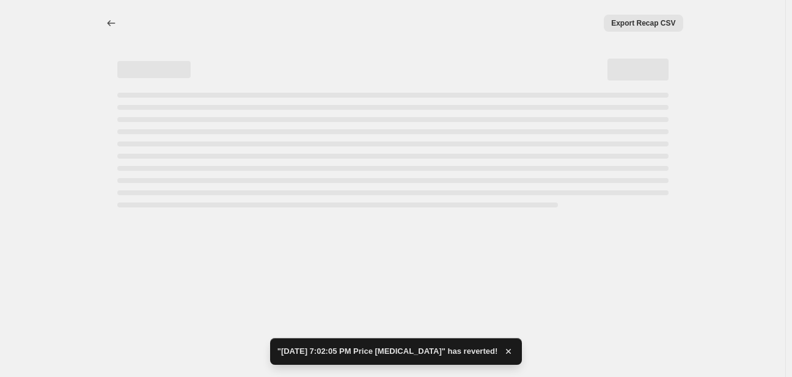
select select "percentage"
select select "no_change"
select select "tag"
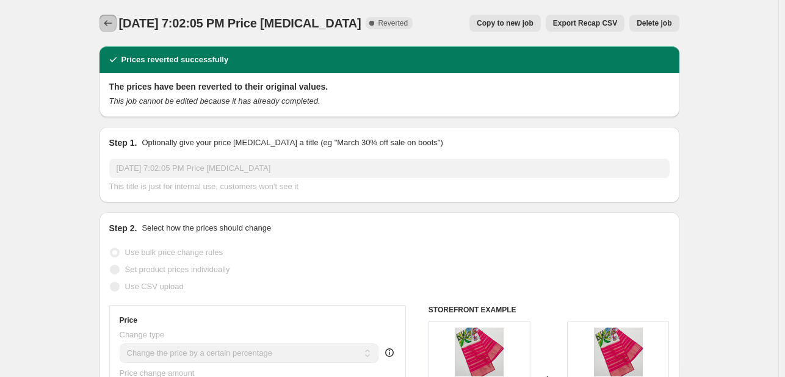
click at [117, 25] on button "Price change jobs" at bounding box center [108, 23] width 17 height 17
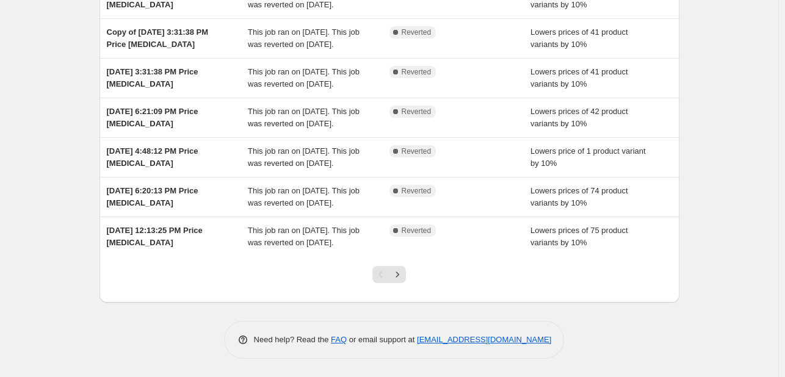
scroll to position [360, 0]
click at [403, 276] on icon "Next" at bounding box center [398, 275] width 12 height 12
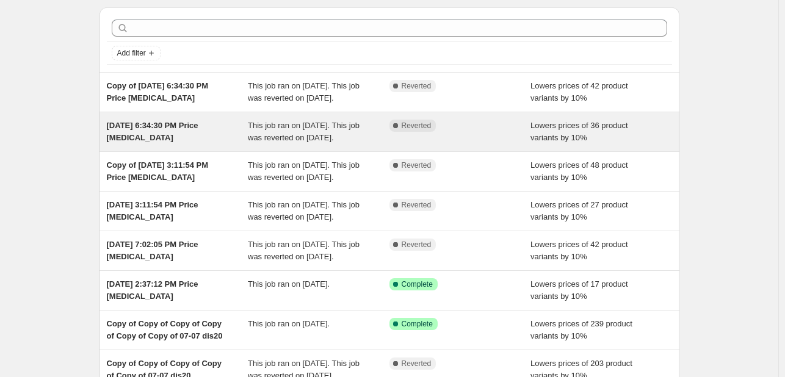
scroll to position [183, 0]
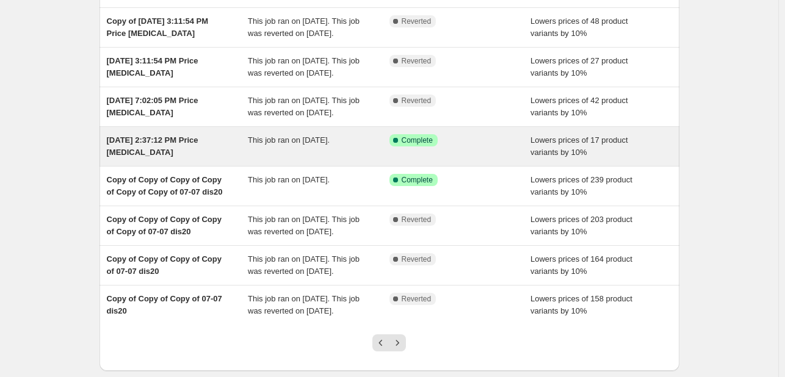
click at [501, 159] on div "Success Complete Complete" at bounding box center [461, 146] width 142 height 24
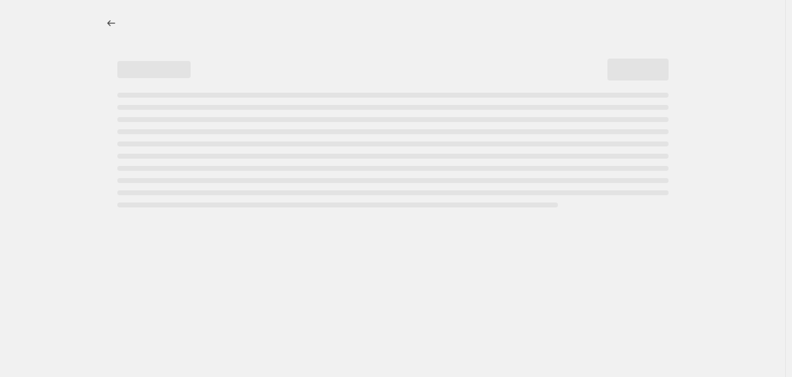
select select "percentage"
select select "no_change"
select select "tag"
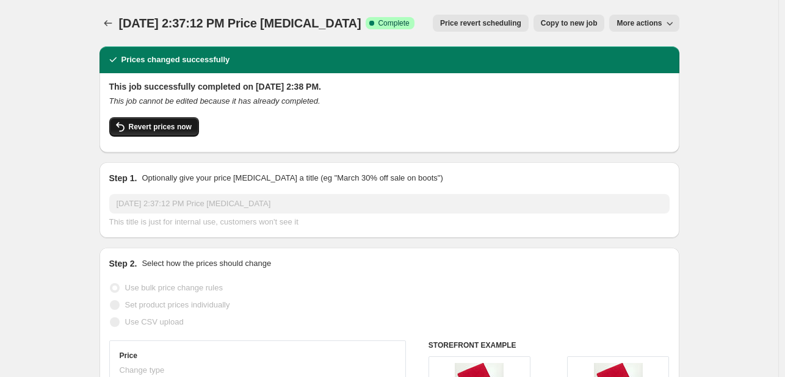
click at [134, 126] on span "Revert prices now" at bounding box center [160, 127] width 63 height 10
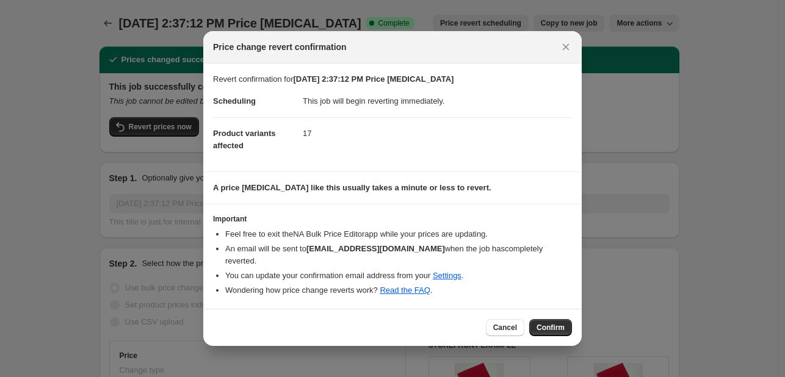
click at [542, 323] on span "Confirm" at bounding box center [551, 328] width 28 height 10
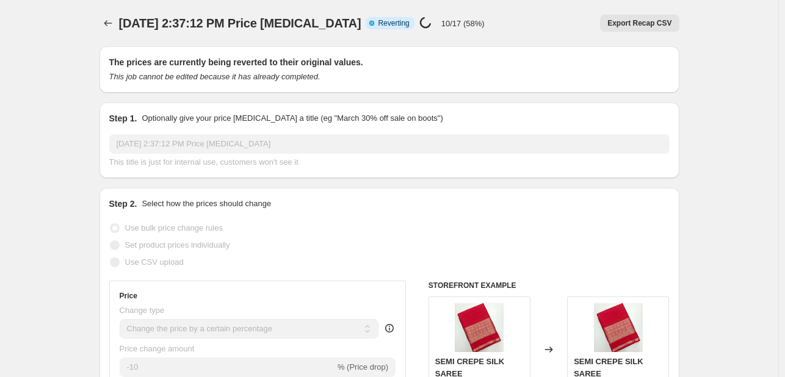
select select "percentage"
select select "no_change"
select select "tag"
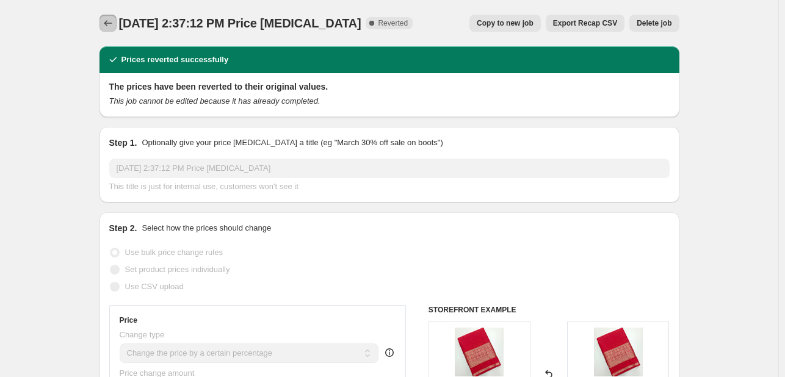
click at [112, 27] on icon "Price change jobs" at bounding box center [108, 23] width 12 height 12
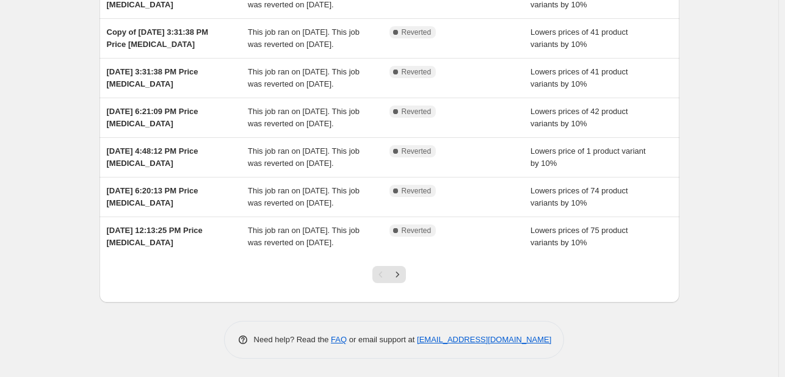
scroll to position [360, 0]
click at [402, 273] on icon "Next" at bounding box center [398, 275] width 12 height 12
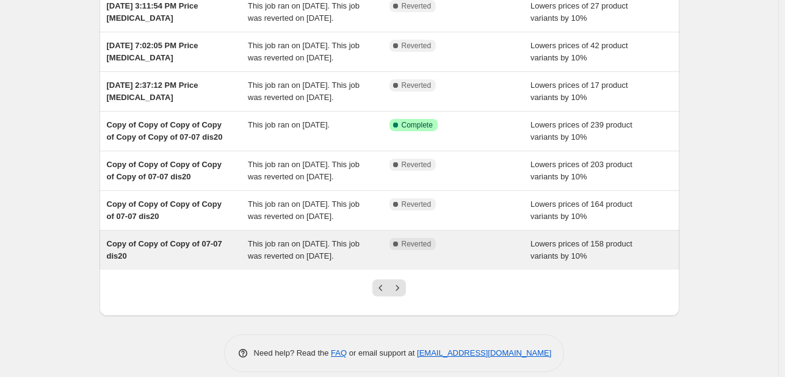
scroll to position [299, 0]
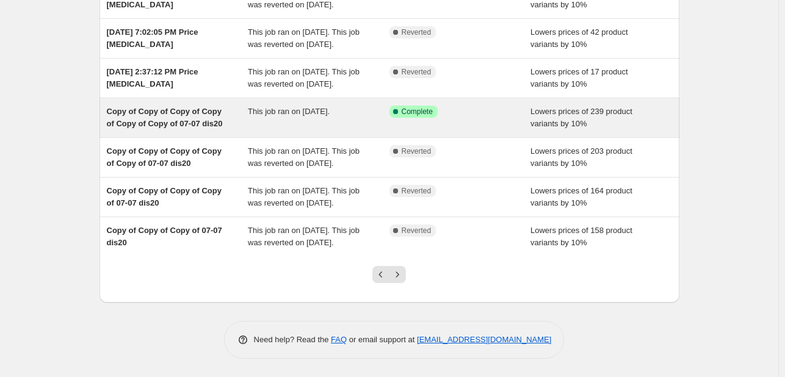
click at [459, 114] on div "Success Complete Complete" at bounding box center [451, 112] width 123 height 12
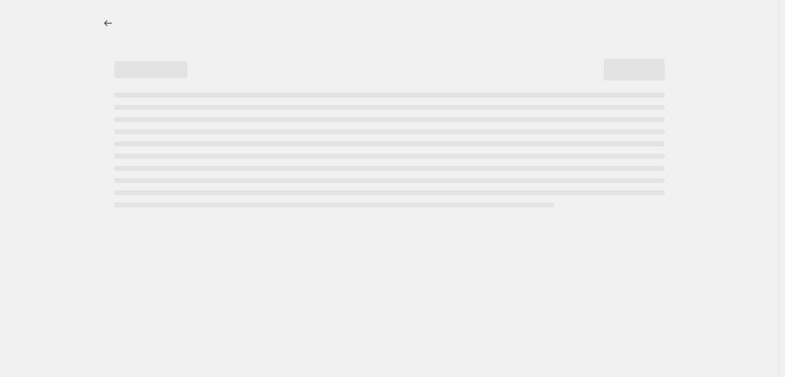
select select "percentage"
select select "no_change"
select select "tag"
select select "not_equal"
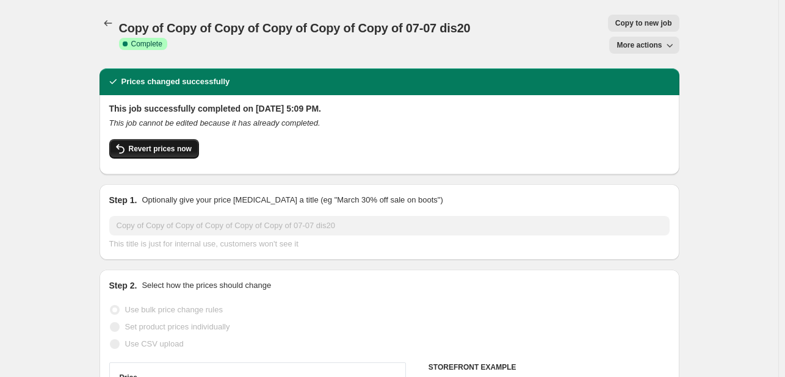
click at [180, 144] on span "Revert prices now" at bounding box center [160, 149] width 63 height 10
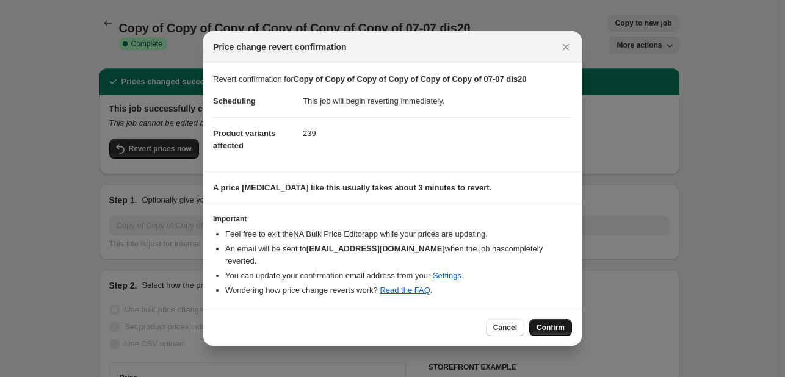
click at [558, 326] on span "Confirm" at bounding box center [551, 328] width 28 height 10
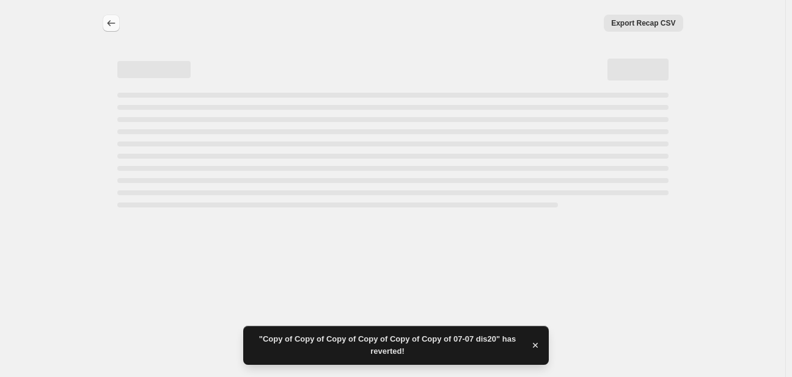
select select "percentage"
select select "no_change"
select select "tag"
select select "not_equal"
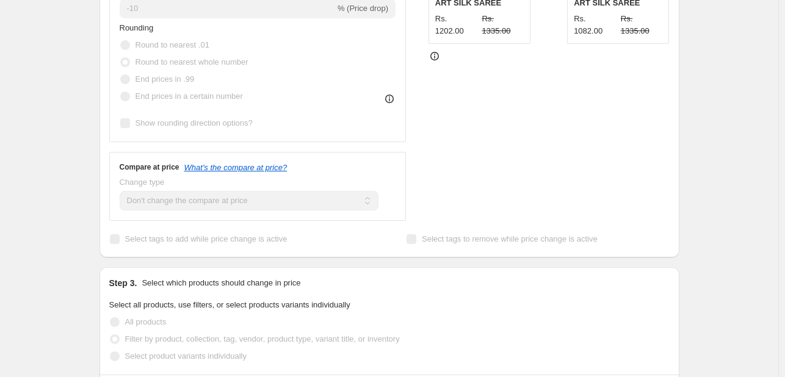
scroll to position [244, 0]
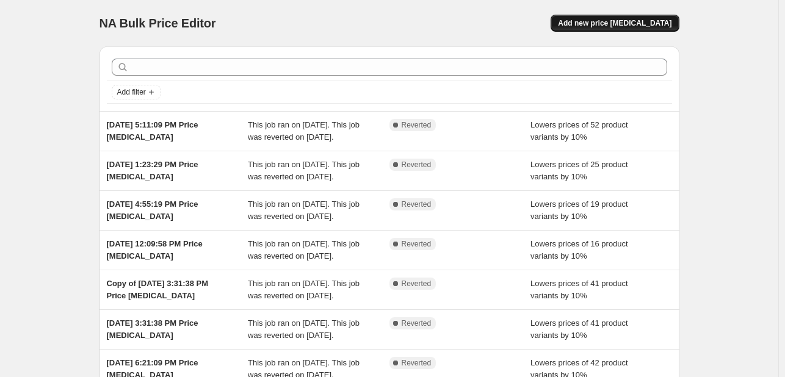
click at [660, 19] on span "Add new price [MEDICAL_DATA]" at bounding box center [615, 23] width 114 height 10
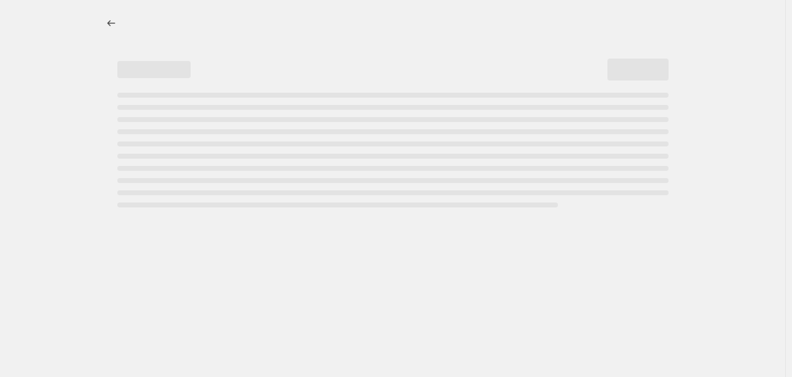
select select "percentage"
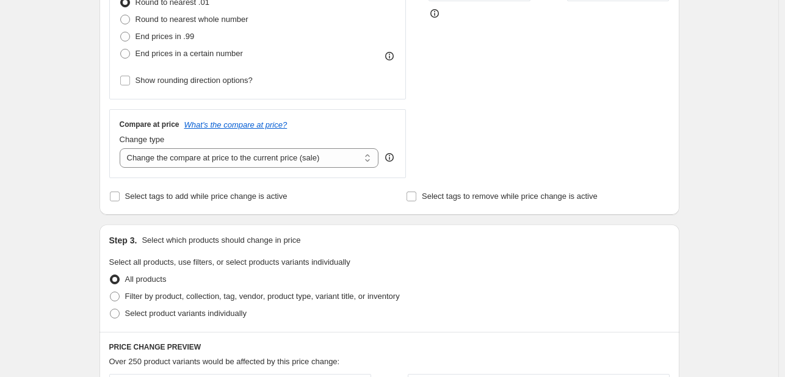
scroll to position [428, 0]
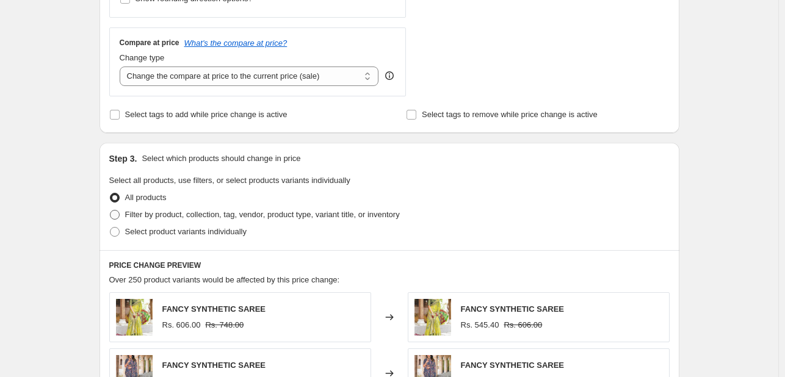
click at [290, 216] on span "Filter by product, collection, tag, vendor, product type, variant title, or inv…" at bounding box center [262, 214] width 275 height 9
click at [111, 211] on input "Filter by product, collection, tag, vendor, product type, variant title, or inv…" at bounding box center [110, 210] width 1 height 1
radio input "true"
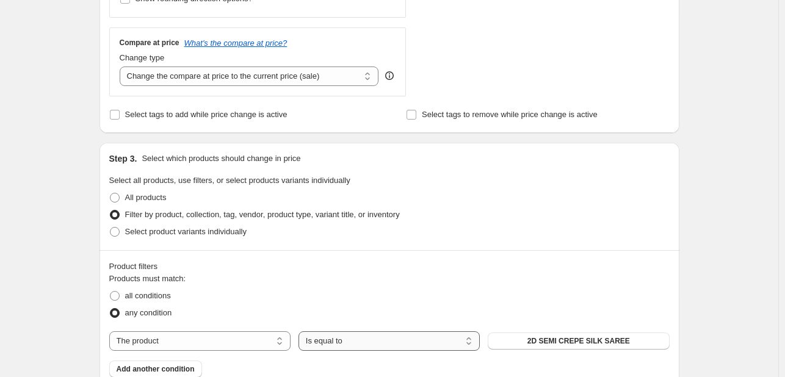
click at [341, 337] on select "Is equal to Is not equal to" at bounding box center [389, 342] width 181 height 20
drag, startPoint x: 424, startPoint y: 269, endPoint x: 418, endPoint y: 269, distance: 6.7
click at [424, 269] on div "Product filters" at bounding box center [389, 267] width 561 height 12
click at [205, 340] on select "The product The product's collection The product's tag The product's vendor The…" at bounding box center [199, 342] width 181 height 20
select select "tag"
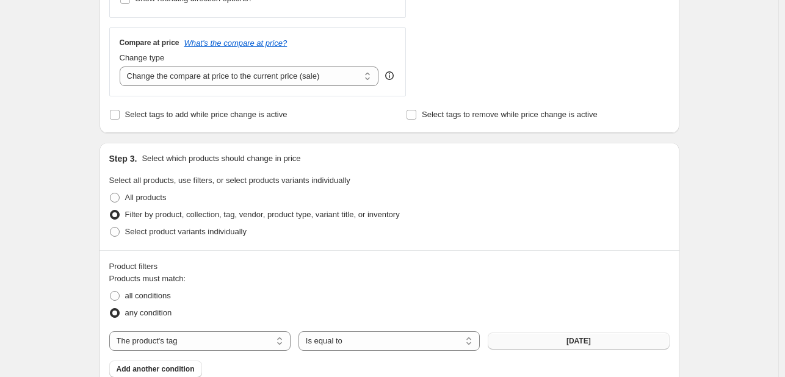
click at [545, 342] on button "[DATE]" at bounding box center [578, 341] width 181 height 17
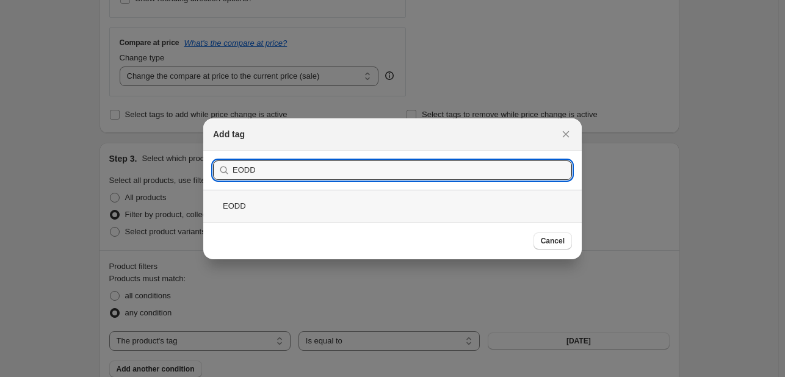
type input "EODD"
click at [456, 208] on div "EODD" at bounding box center [392, 206] width 379 height 32
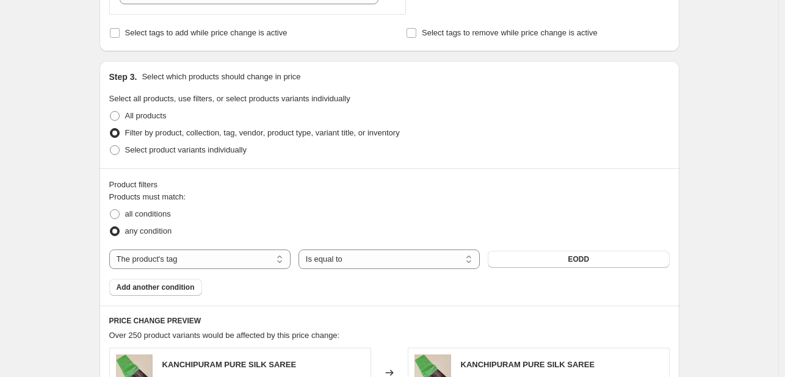
scroll to position [672, 0]
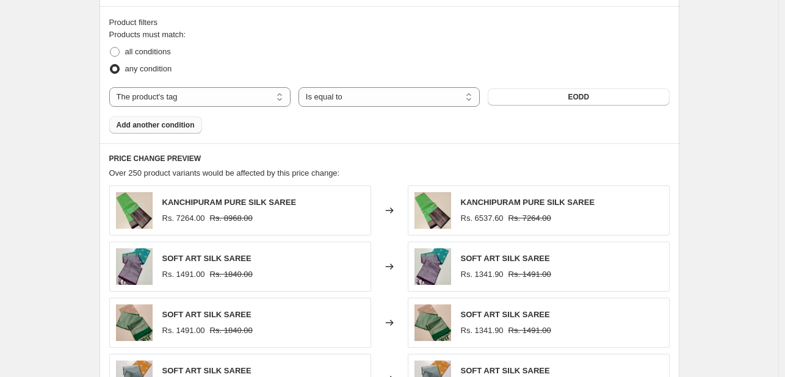
click at [181, 130] on span "Add another condition" at bounding box center [156, 125] width 78 height 10
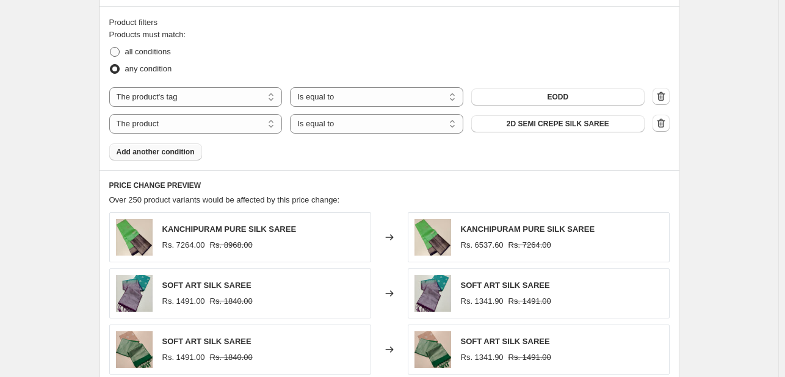
click at [139, 51] on span "all conditions" at bounding box center [148, 51] width 46 height 9
click at [111, 48] on input "all conditions" at bounding box center [110, 47] width 1 height 1
radio input "true"
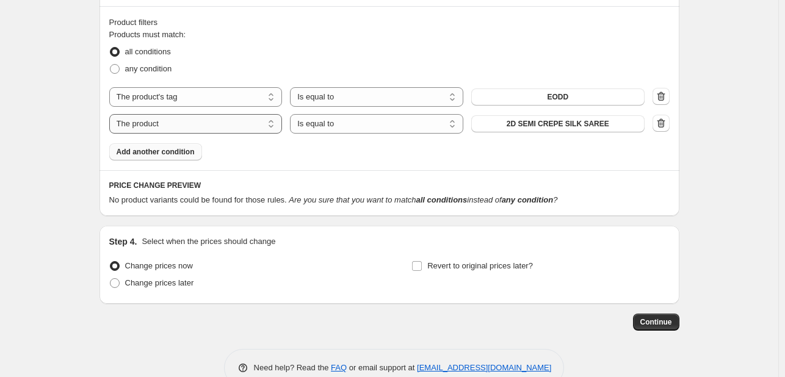
click at [181, 123] on select "The product The product's collection The product's tag The product's vendor The…" at bounding box center [195, 124] width 173 height 20
select select "product_status"
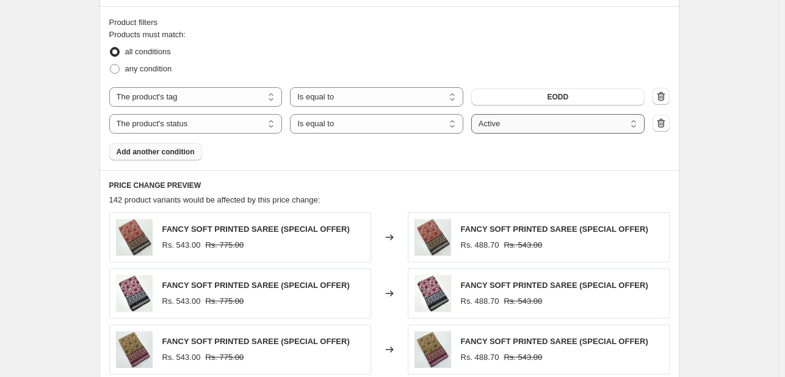
click at [514, 126] on select "Active Draft Archived" at bounding box center [558, 124] width 173 height 20
select select "draft"
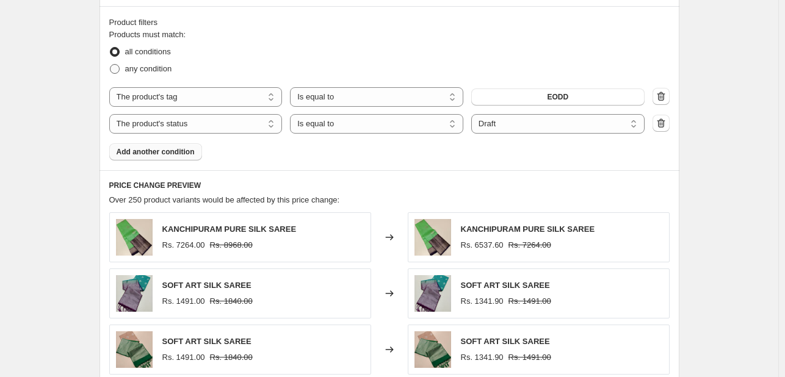
click at [166, 71] on span "any condition" at bounding box center [148, 68] width 47 height 9
click at [111, 65] on input "any condition" at bounding box center [110, 64] width 1 height 1
radio input "true"
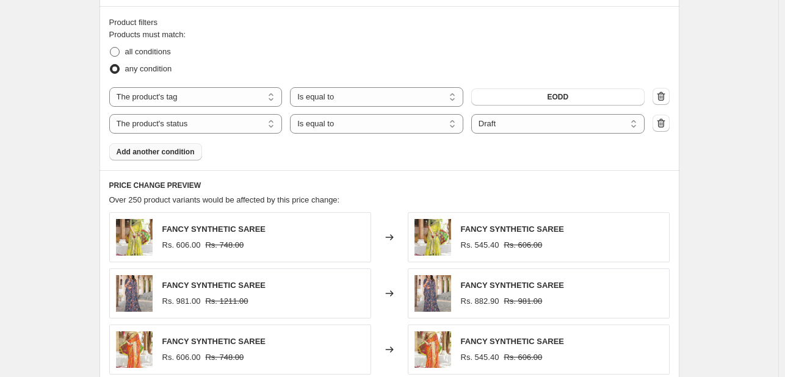
click at [151, 49] on span "all conditions" at bounding box center [148, 51] width 46 height 9
click at [111, 48] on input "all conditions" at bounding box center [110, 47] width 1 height 1
radio input "true"
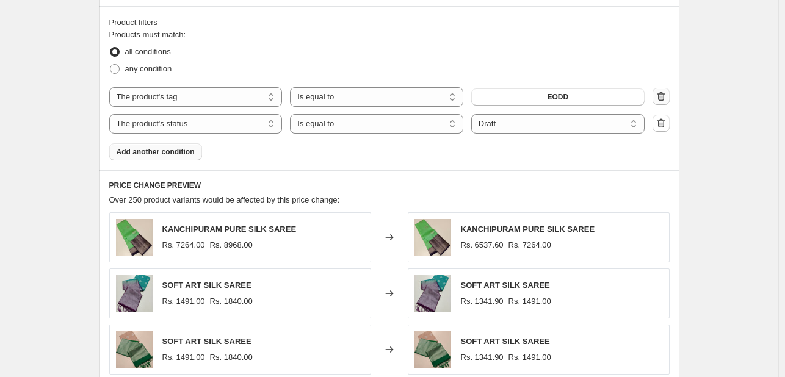
click at [660, 95] on icon "button" at bounding box center [661, 96] width 12 height 12
select select "product_status"
select select "draft"
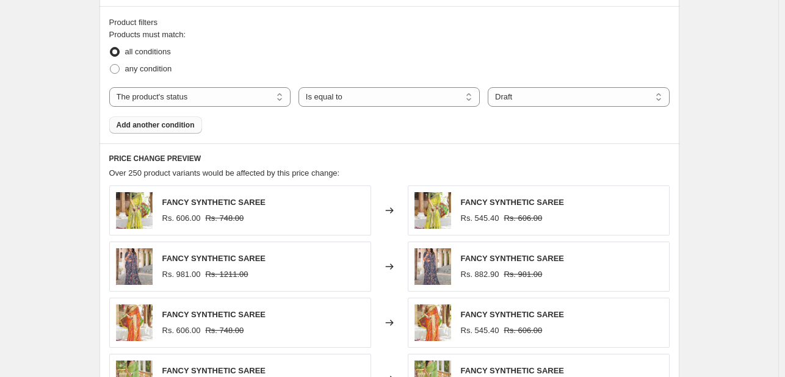
click at [171, 129] on span "Add another condition" at bounding box center [156, 125] width 78 height 10
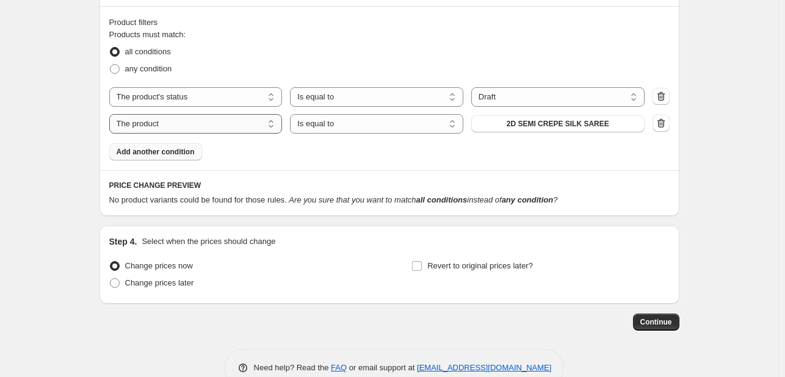
click at [201, 132] on select "The product The product's collection The product's tag The product's vendor The…" at bounding box center [195, 124] width 173 height 20
select select "tag"
click at [371, 129] on select "Is equal to Is not equal to" at bounding box center [376, 124] width 173 height 20
click at [293, 114] on select "Is equal to Is not equal to" at bounding box center [376, 124] width 173 height 20
click at [530, 128] on button "[DATE]" at bounding box center [558, 123] width 173 height 17
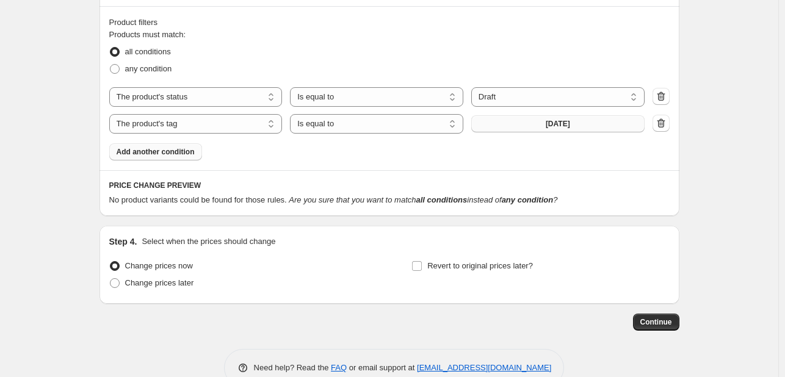
scroll to position [0, 0]
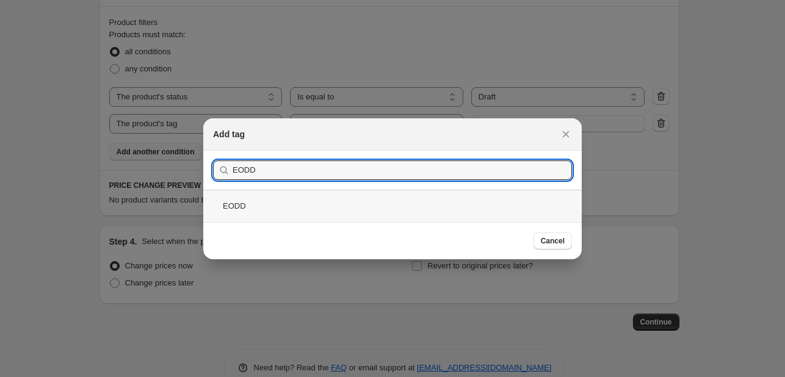
type input "EODD"
click at [489, 216] on div "EODD" at bounding box center [392, 206] width 379 height 32
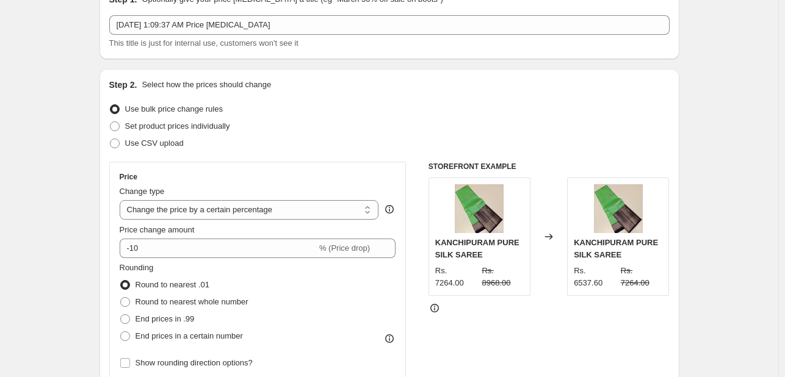
scroll to position [61, 0]
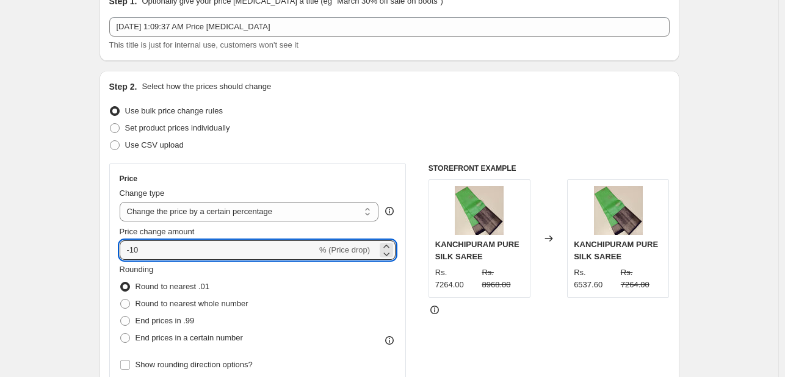
drag, startPoint x: 144, startPoint y: 253, endPoint x: 116, endPoint y: 253, distance: 28.1
click at [116, 253] on div "Price Change type Change the price to a certain amount Change the price by a ce…" at bounding box center [257, 274] width 297 height 220
type input "0"
click at [505, 323] on div "STOREFRONT EXAMPLE KANCHIPURAM PURE SILK SAREE Rs. 7264.00 Rs. 8968.00 Changed …" at bounding box center [549, 313] width 241 height 299
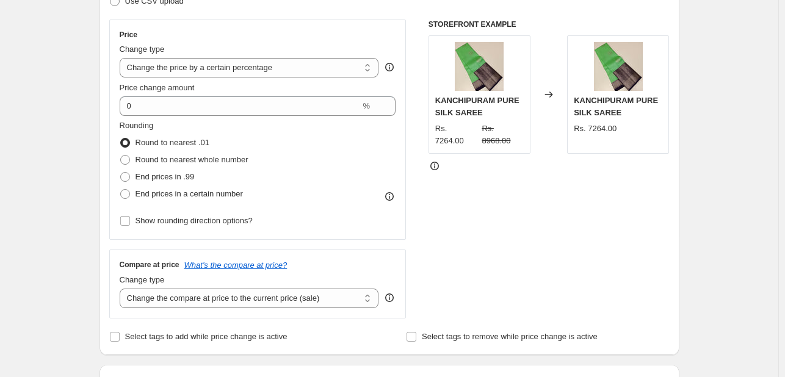
scroll to position [244, 0]
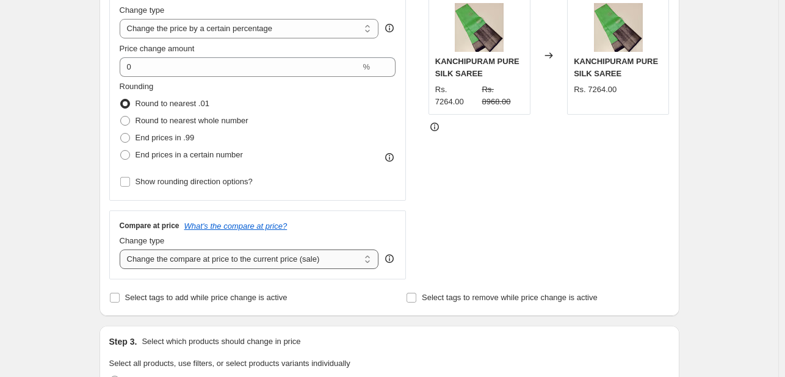
click at [237, 260] on select "Change the compare at price to the current price (sale) Change the compare at p…" at bounding box center [250, 260] width 260 height 20
select select "no_change"
click at [122, 250] on select "Change the compare at price to the current price (sale) Change the compare at p…" at bounding box center [250, 260] width 260 height 20
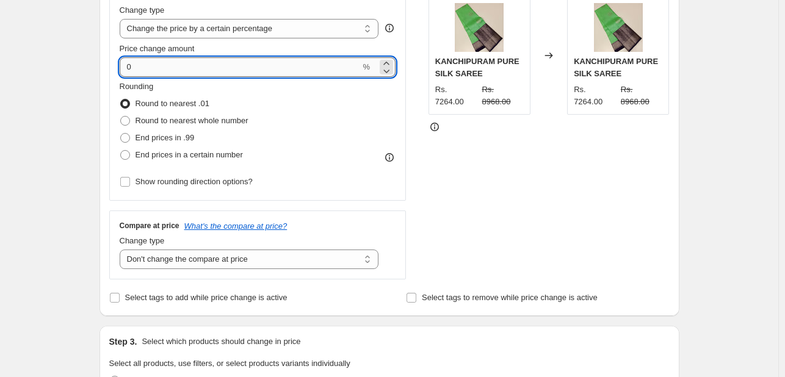
click at [227, 59] on input "0" at bounding box center [240, 67] width 241 height 20
type input "10"
click at [304, 93] on div "Rounding Round to nearest .01 Round to nearest whole number End prices in .99 E…" at bounding box center [258, 122] width 277 height 83
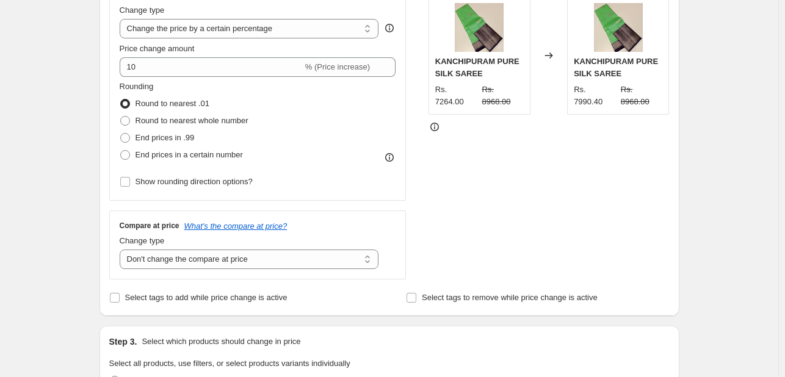
click at [535, 86] on div "Changed to" at bounding box center [549, 55] width 37 height 118
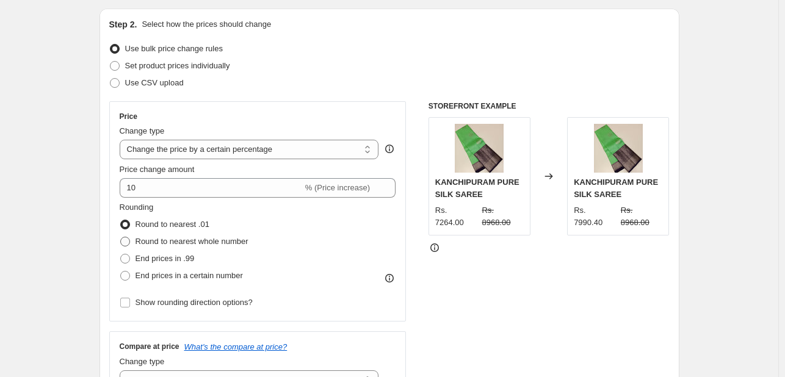
scroll to position [122, 0]
click at [212, 157] on select "Change the price to a certain amount Change the price by a certain amount Chang…" at bounding box center [250, 151] width 260 height 20
select select "bcap"
click at [122, 141] on select "Change the price to a certain amount Change the price by a certain amount Chang…" at bounding box center [250, 151] width 260 height 20
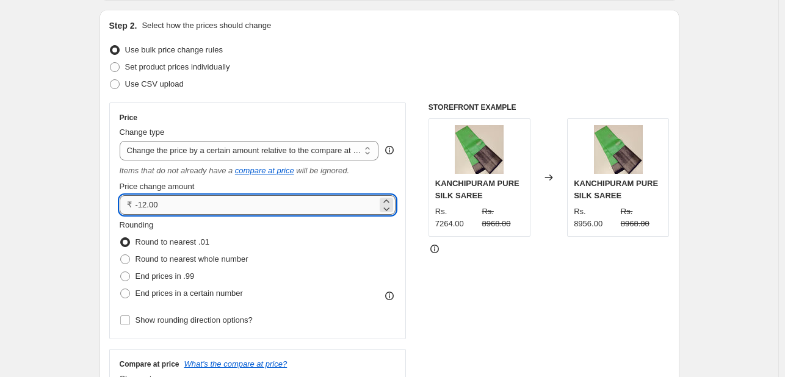
click at [298, 203] on input "-12.00" at bounding box center [257, 205] width 242 height 20
type input "-10.00"
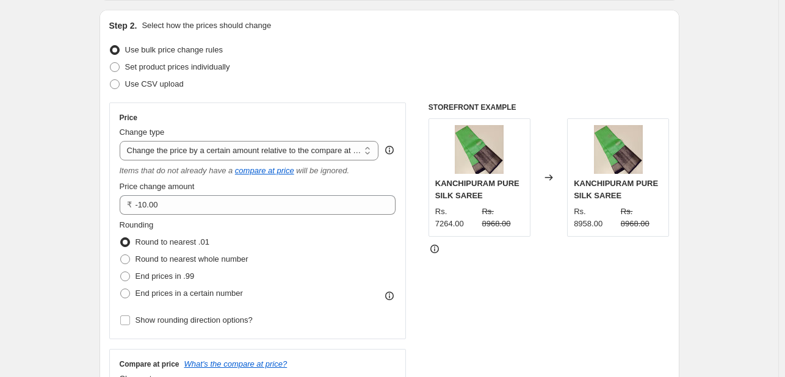
click at [475, 243] on div at bounding box center [549, 249] width 241 height 12
click at [167, 161] on div "Price Change type Change the price to a certain amount Change the price by a ce…" at bounding box center [258, 221] width 277 height 216
select select "pcap"
click at [122, 141] on select "Change the price to a certain amount Change the price by a certain amount Chang…" at bounding box center [250, 151] width 260 height 20
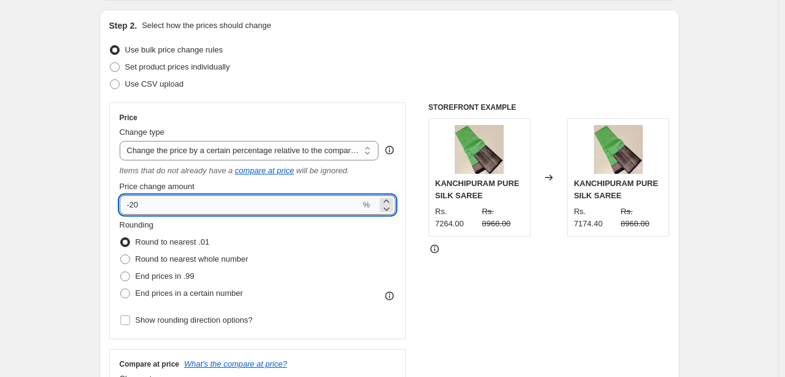
click at [132, 202] on input "-20" at bounding box center [240, 205] width 241 height 20
type input "-10"
click at [599, 253] on div "STOREFRONT EXAMPLE KANCHIPURAM PURE SILK SAREE Rs. 7264.00 Rs. 8968.00 Changed …" at bounding box center [549, 260] width 241 height 315
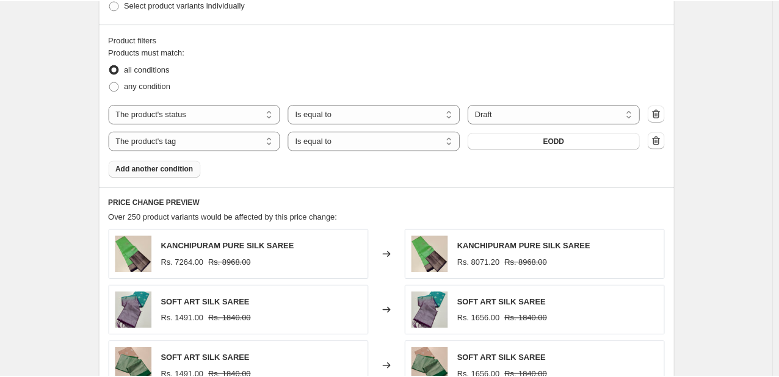
scroll to position [672, 0]
